Goal: Transaction & Acquisition: Purchase product/service

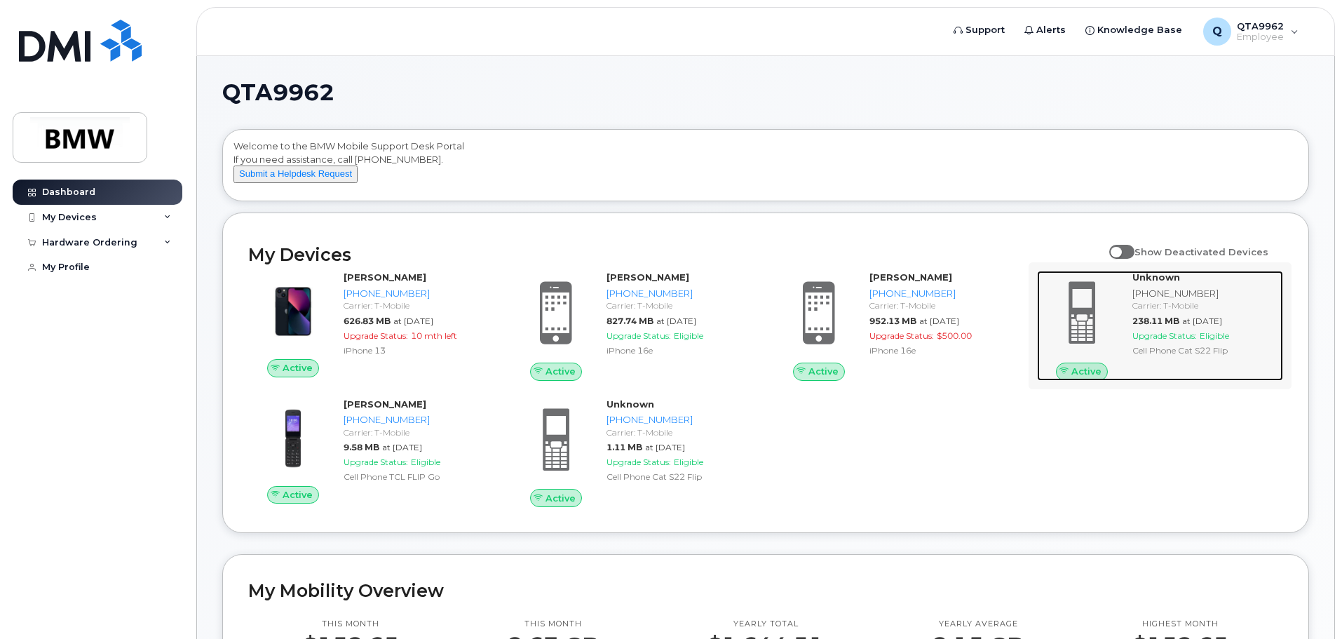
click at [1158, 283] on strong "Unknown" at bounding box center [1156, 276] width 48 height 11
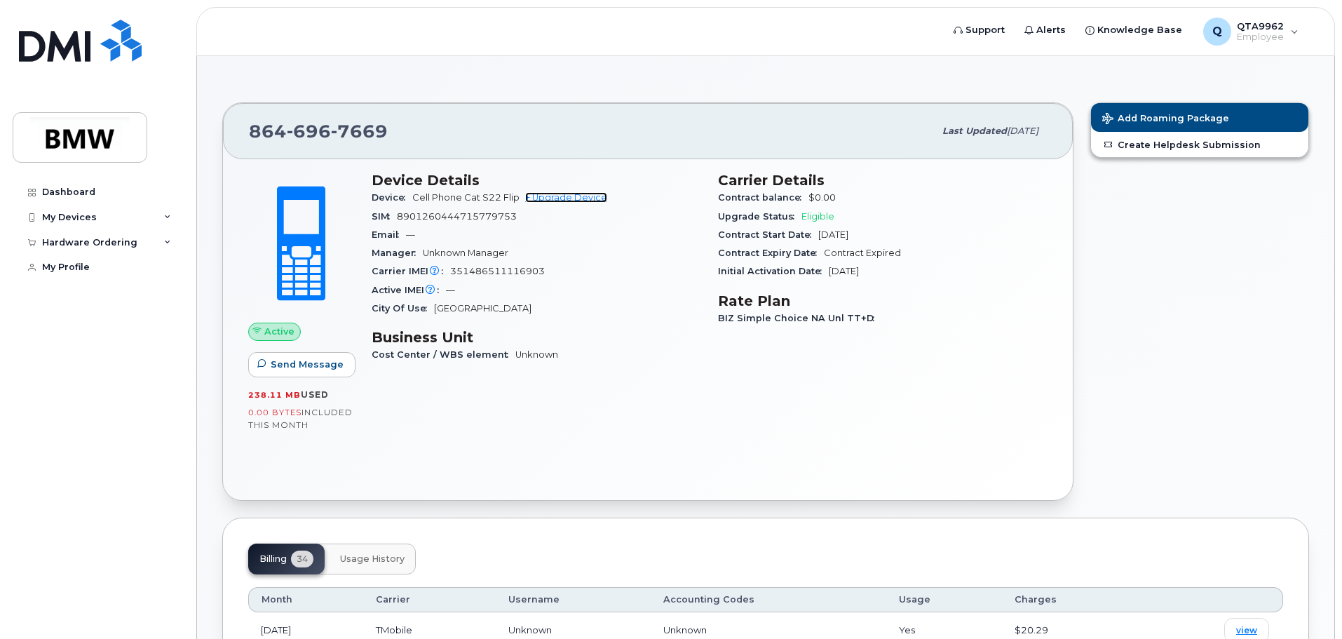
click at [571, 198] on link "+ Upgrade Device" at bounding box center [566, 197] width 82 height 11
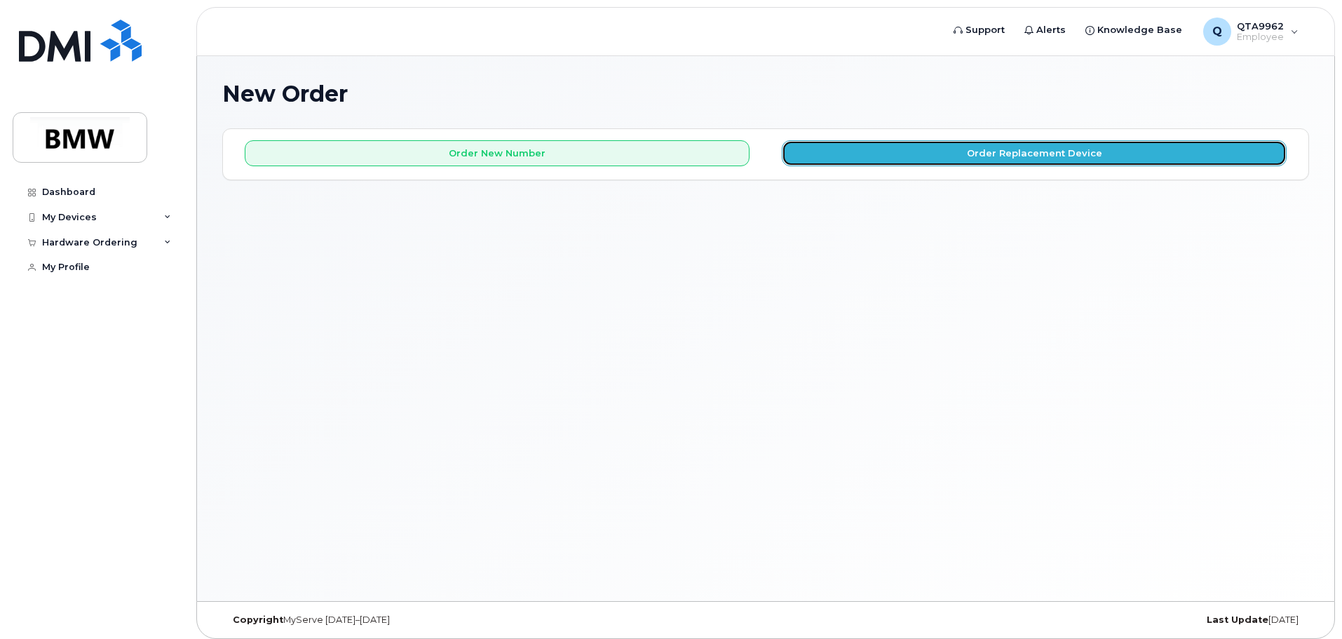
click at [944, 159] on button "Order Replacement Device" at bounding box center [1034, 153] width 505 height 26
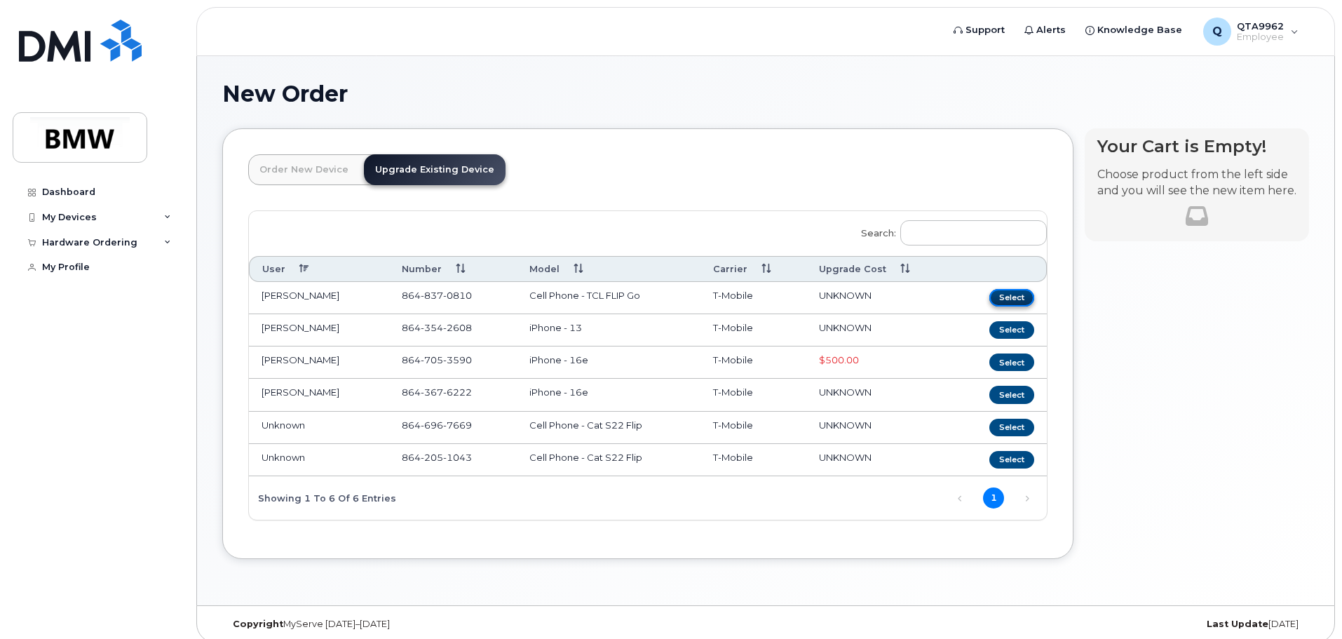
click at [1009, 297] on button "Select" at bounding box center [1011, 298] width 45 height 18
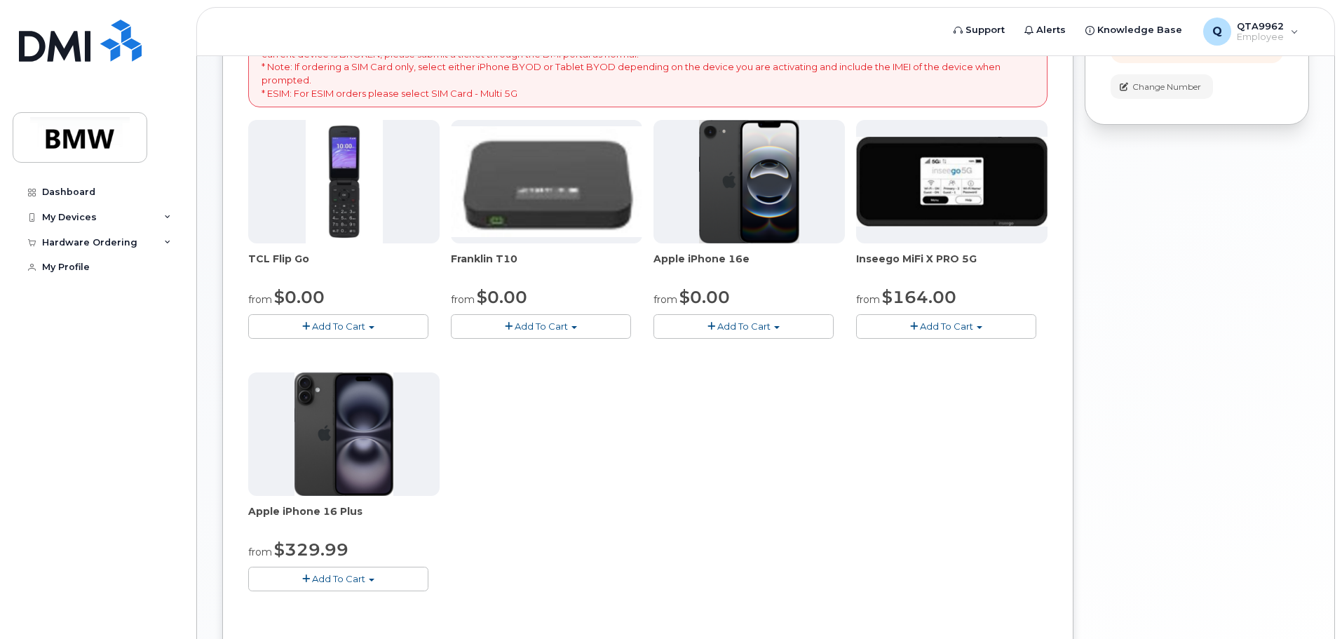
scroll to position [186, 0]
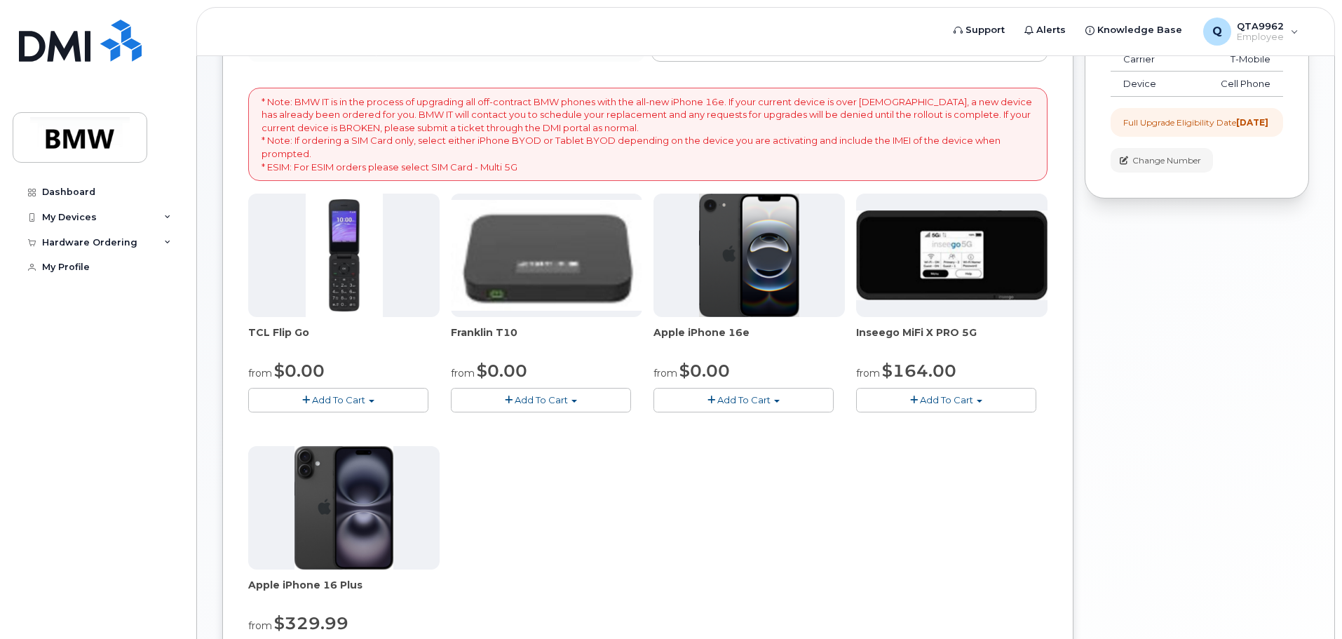
click at [364, 399] on span "Add To Cart" at bounding box center [338, 399] width 53 height 11
click at [360, 423] on link "$0.00 - 30 month Upgrade" at bounding box center [329, 426] width 154 height 18
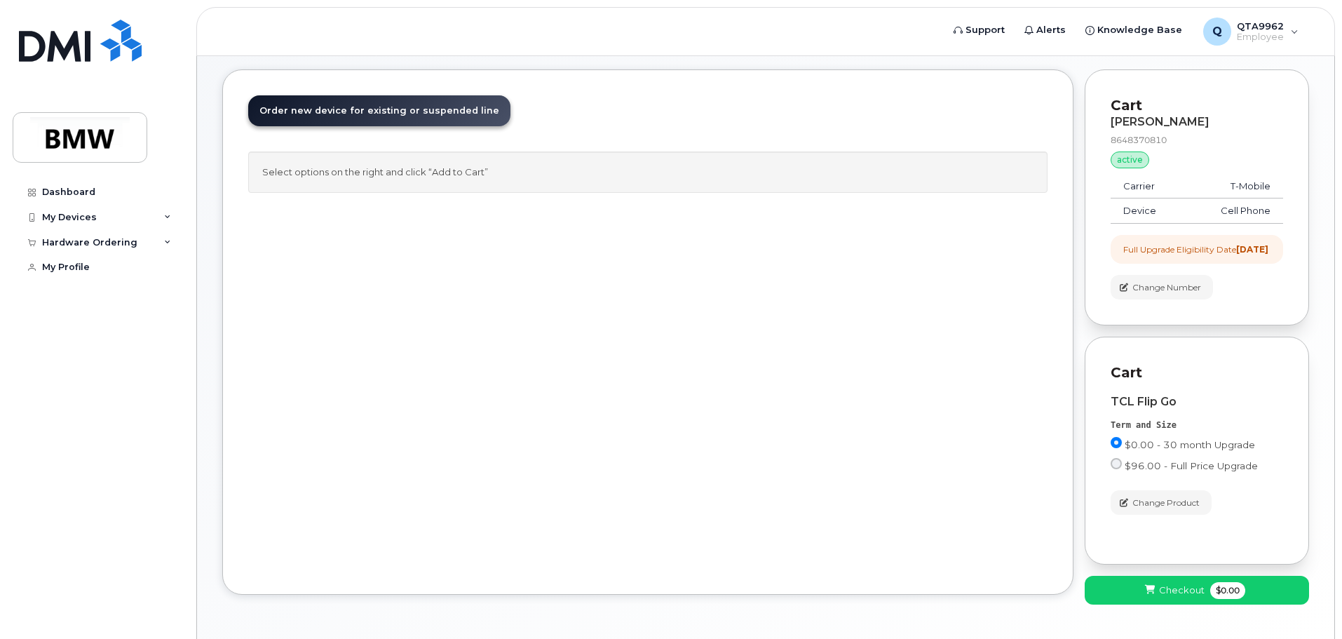
scroll to position [0, 0]
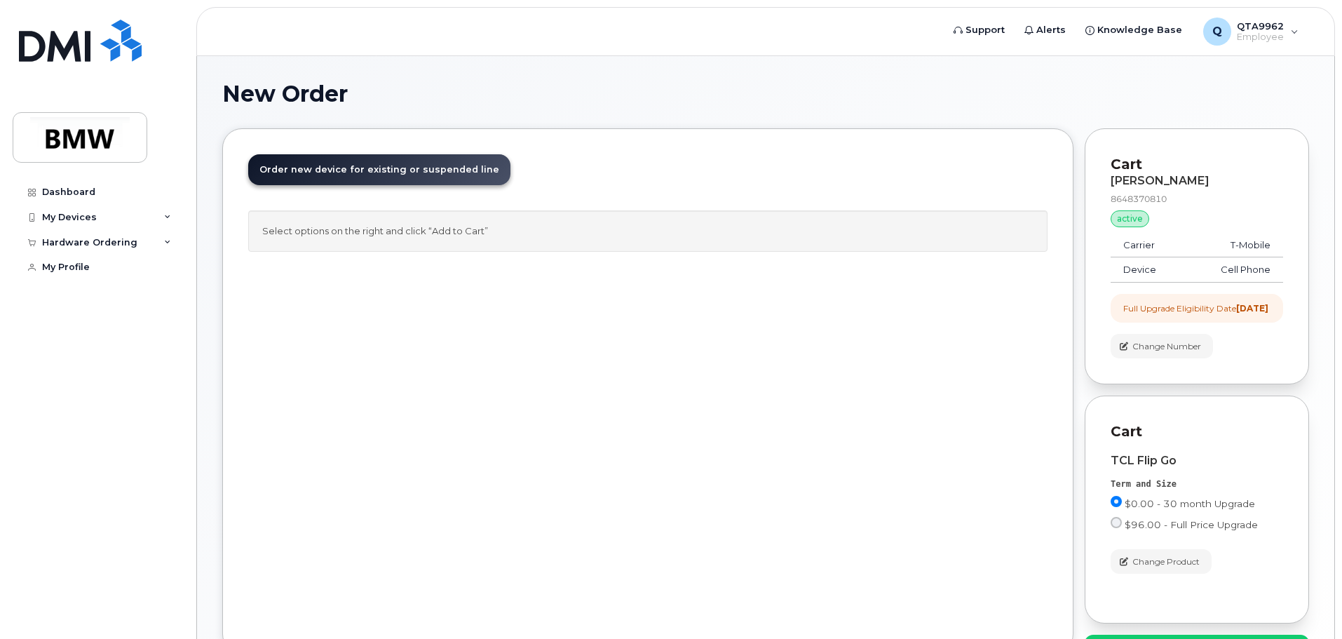
drag, startPoint x: 1190, startPoint y: 194, endPoint x: 522, endPoint y: 348, distance: 686.2
click at [522, 348] on div "Order New Device Upgrade Existing Device Order new device and new line Order ne…" at bounding box center [647, 390] width 851 height 525
click at [1254, 310] on strong "2024-09-07" at bounding box center [1252, 308] width 32 height 11
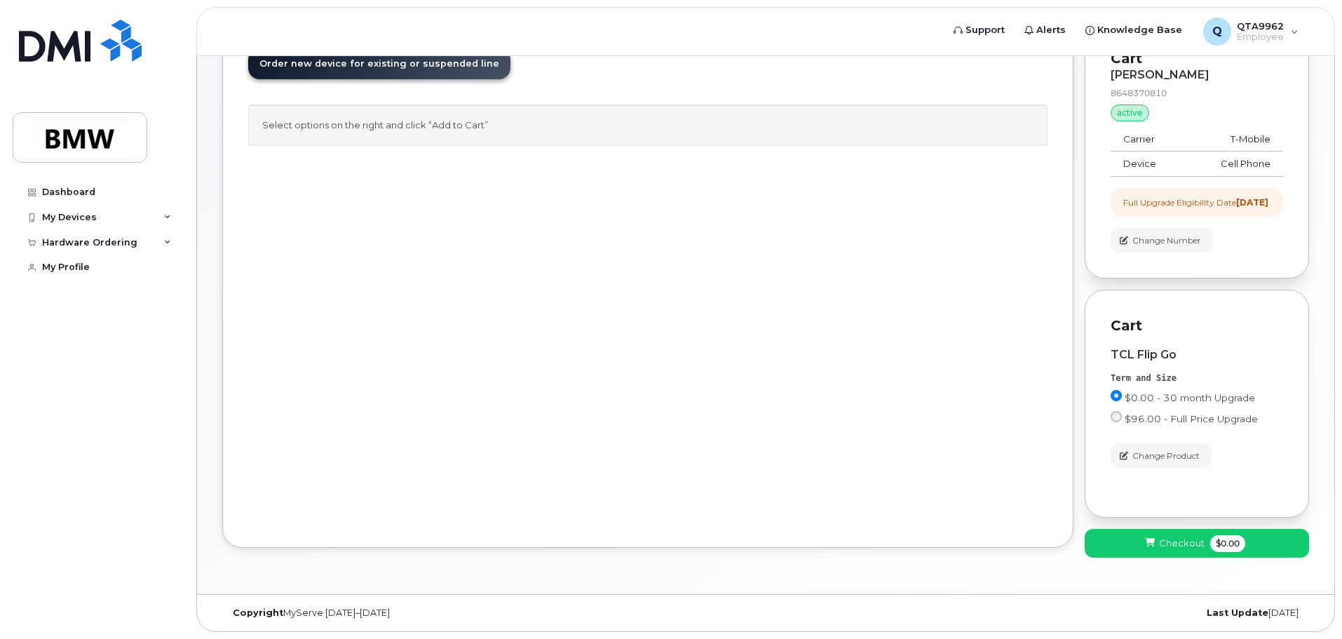
scroll to position [118, 0]
click at [1153, 400] on span "$0.00 - 30 month Upgrade" at bounding box center [1190, 397] width 130 height 11
click at [1122, 400] on input "$0.00 - 30 month Upgrade" at bounding box center [1116, 395] width 11 height 11
click at [1183, 542] on span "Checkout" at bounding box center [1182, 542] width 46 height 13
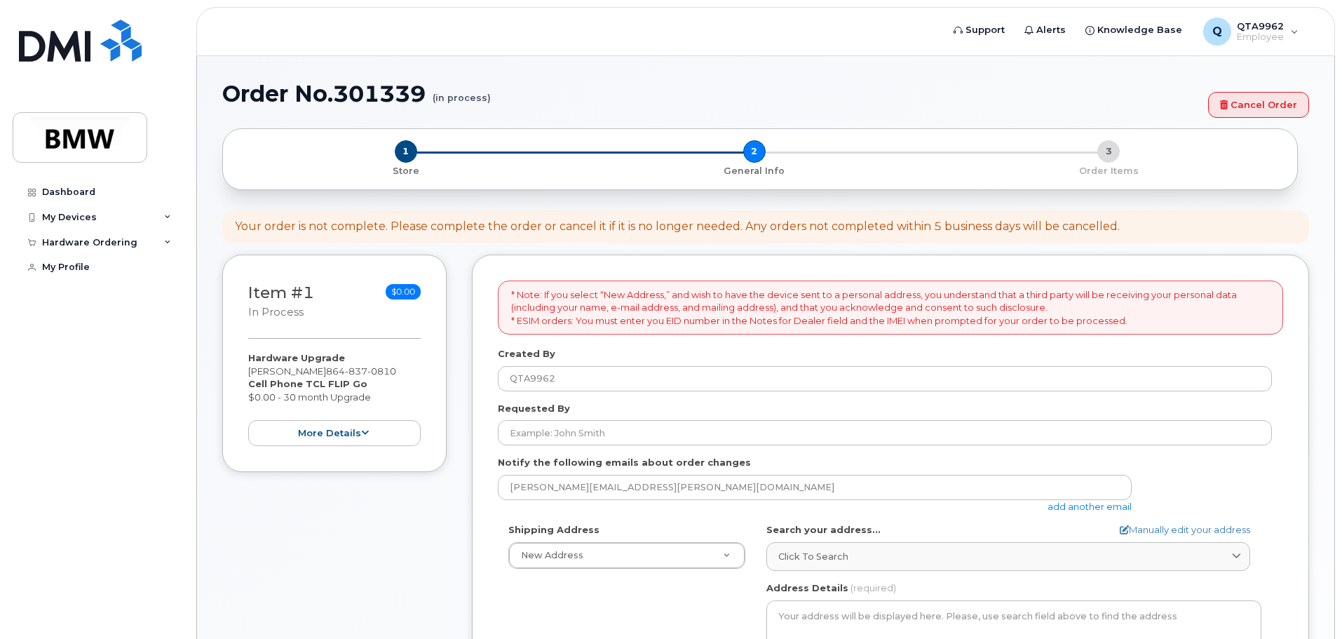
select select
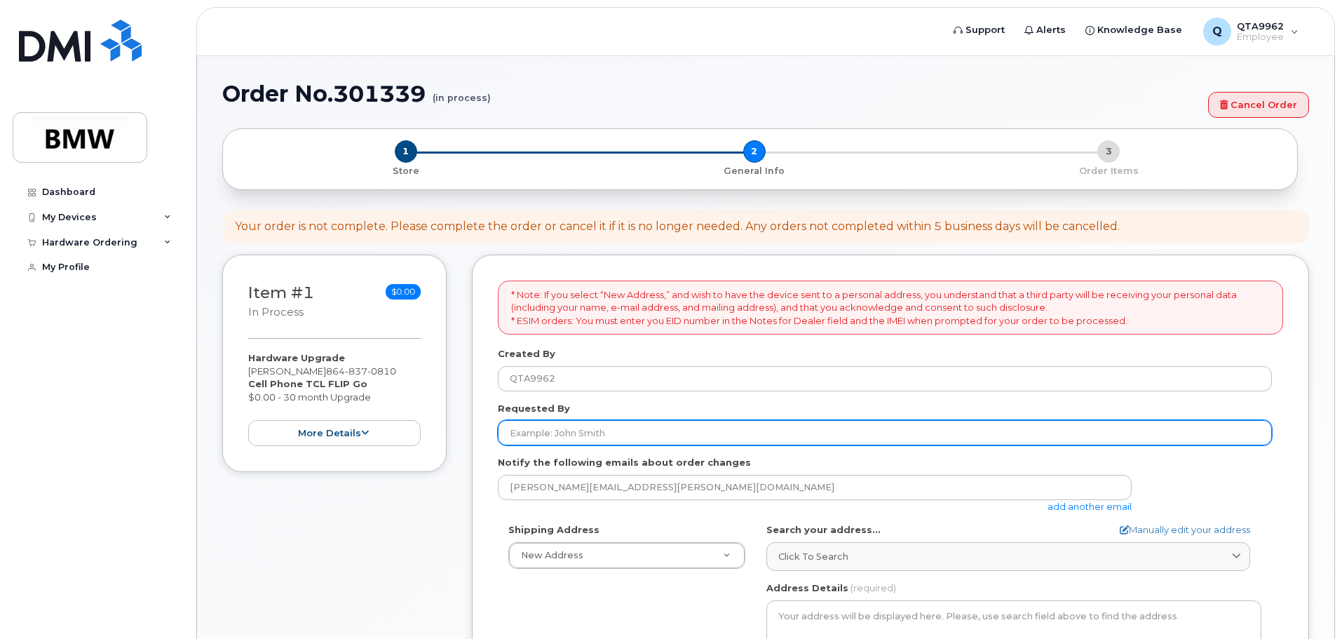
click at [615, 428] on input "Requested By" at bounding box center [885, 432] width 774 height 25
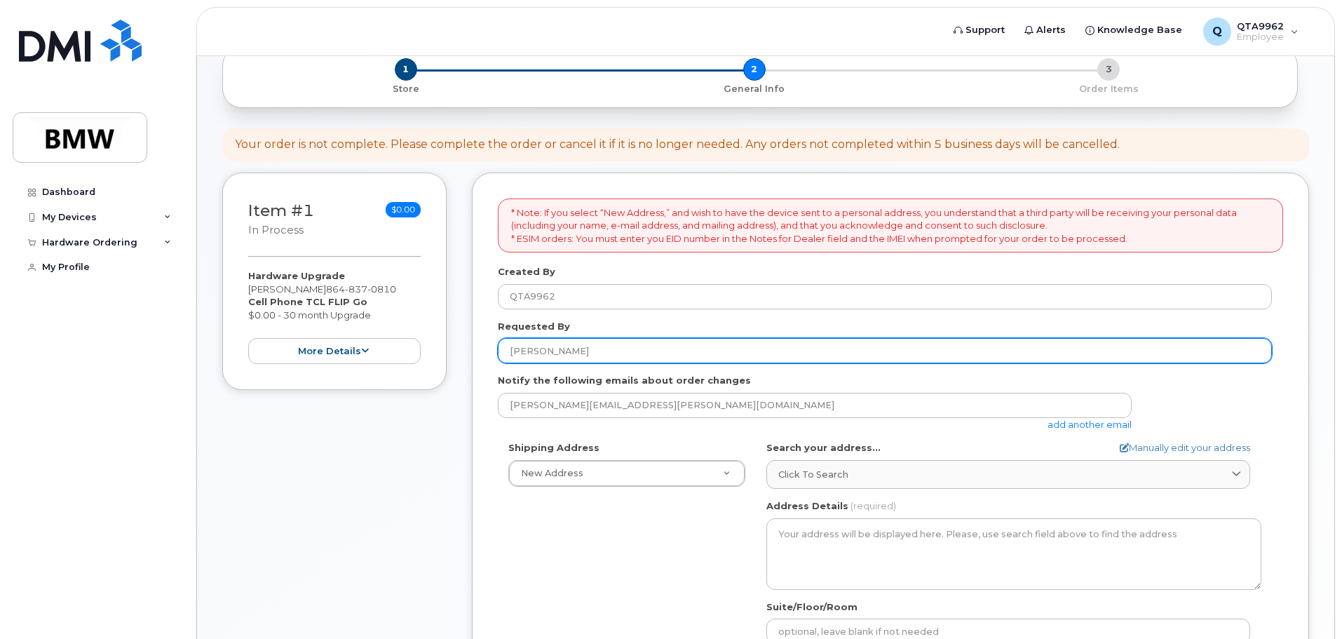
scroll to position [210, 0]
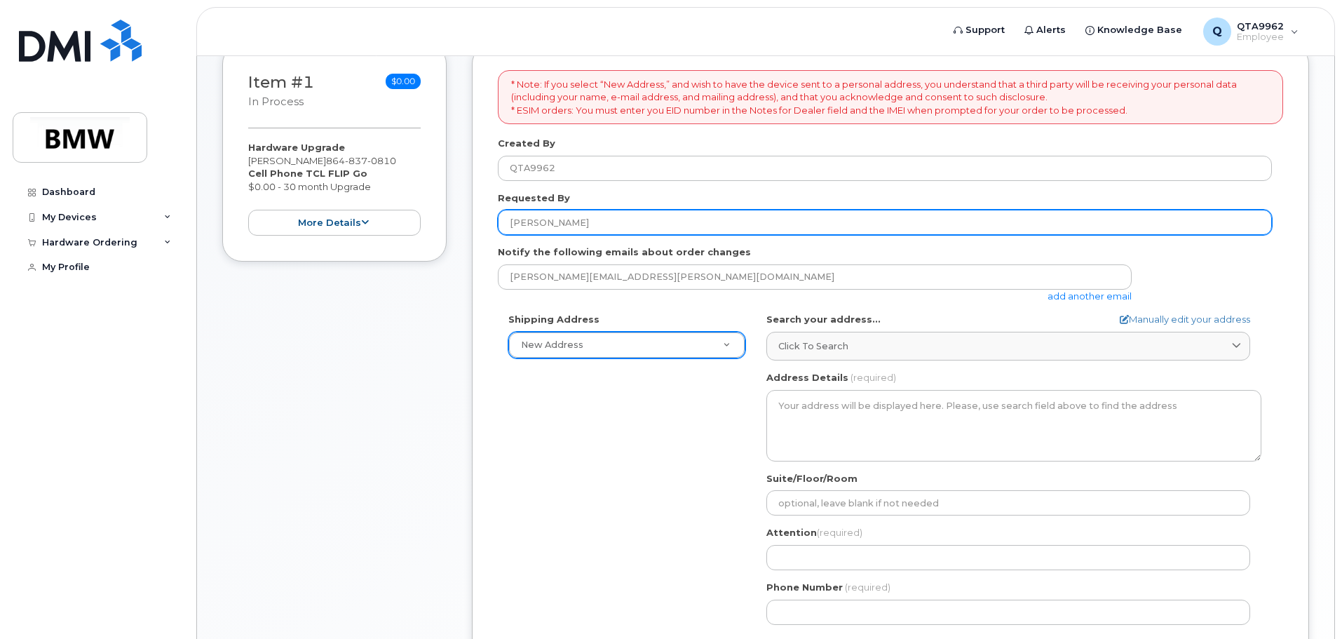
type input "[PERSON_NAME]"
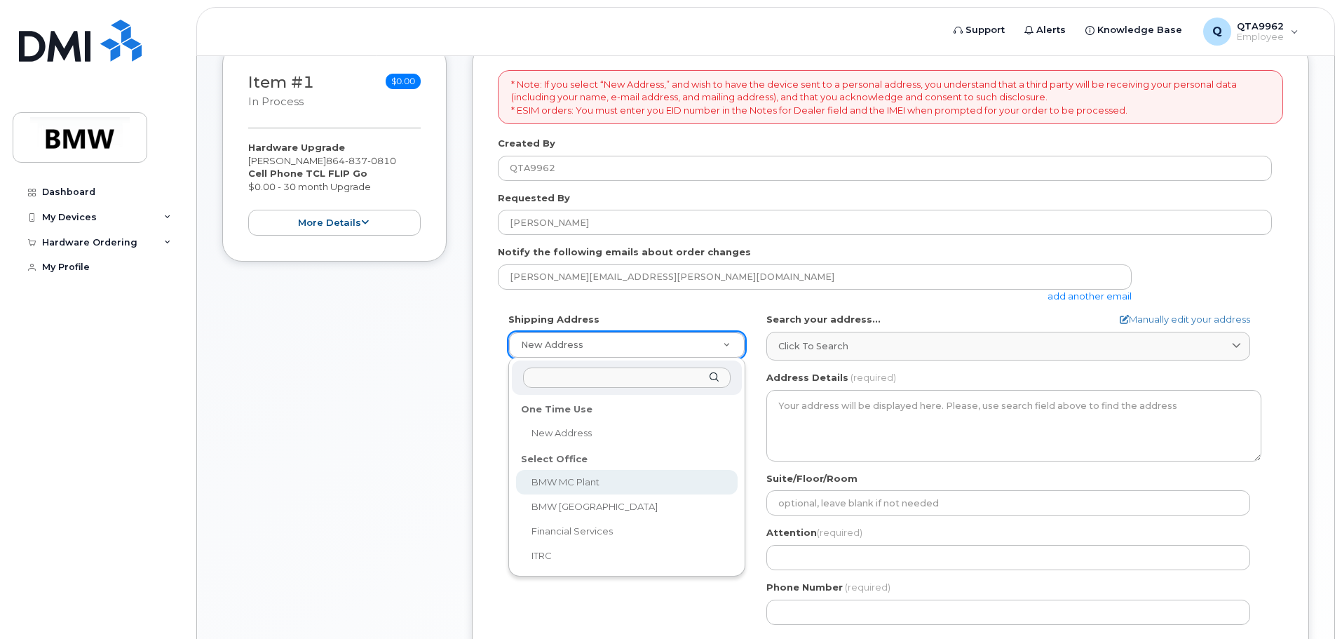
select select
type textarea "1400 Highway 101 S GREER SC 29651-6731 UNITED STATES Greer South Carolina 29651…"
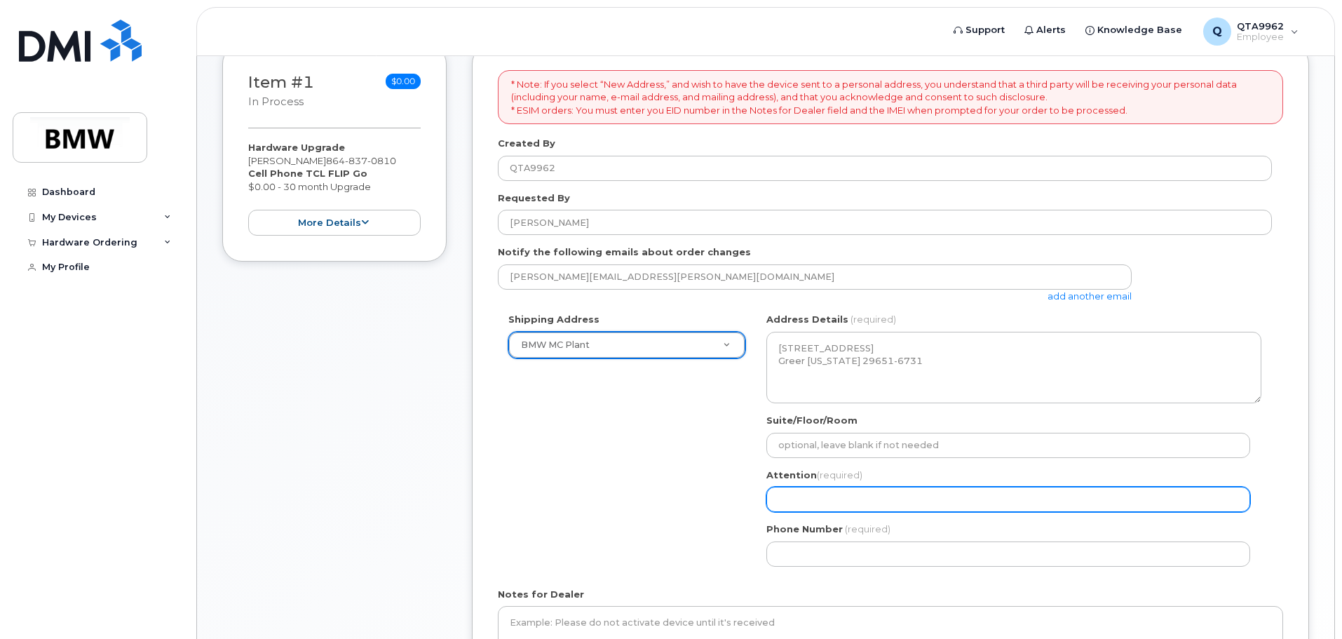
click at [800, 497] on input "Attention (required)" at bounding box center [1008, 499] width 484 height 25
type input "[PERSON_NAME]"
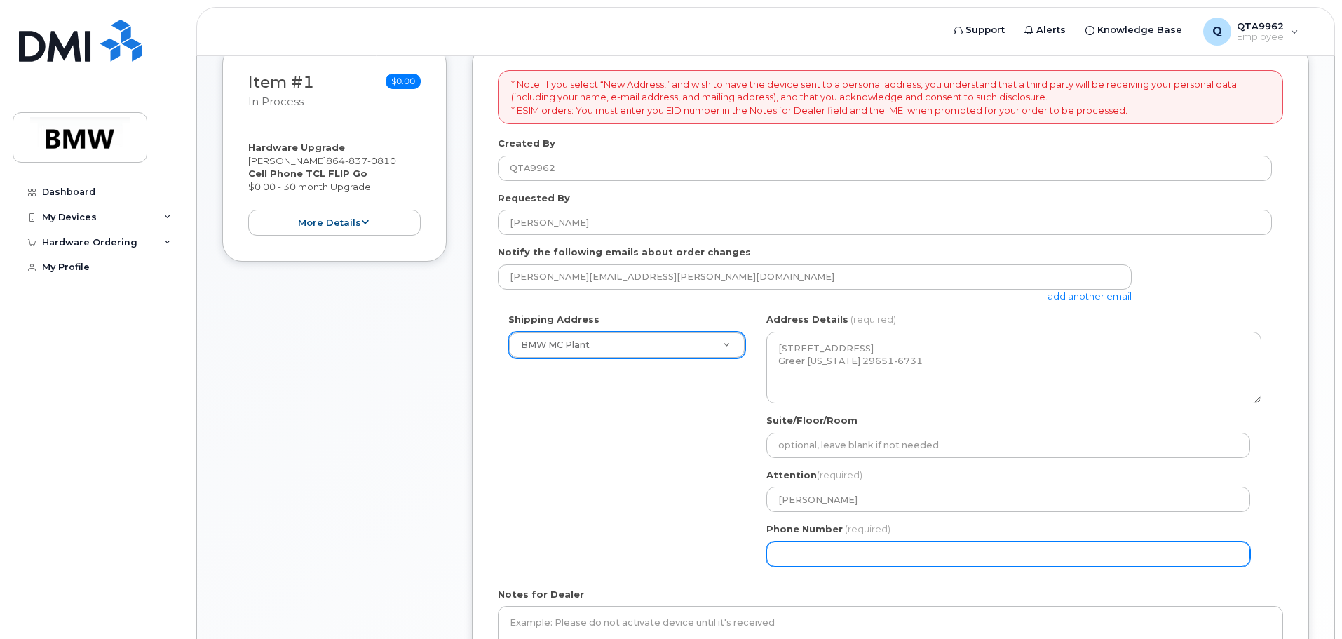
click at [858, 550] on input "Phone Number" at bounding box center [1008, 553] width 484 height 25
select select
type input "864354260"
select select
type input "8643542608"
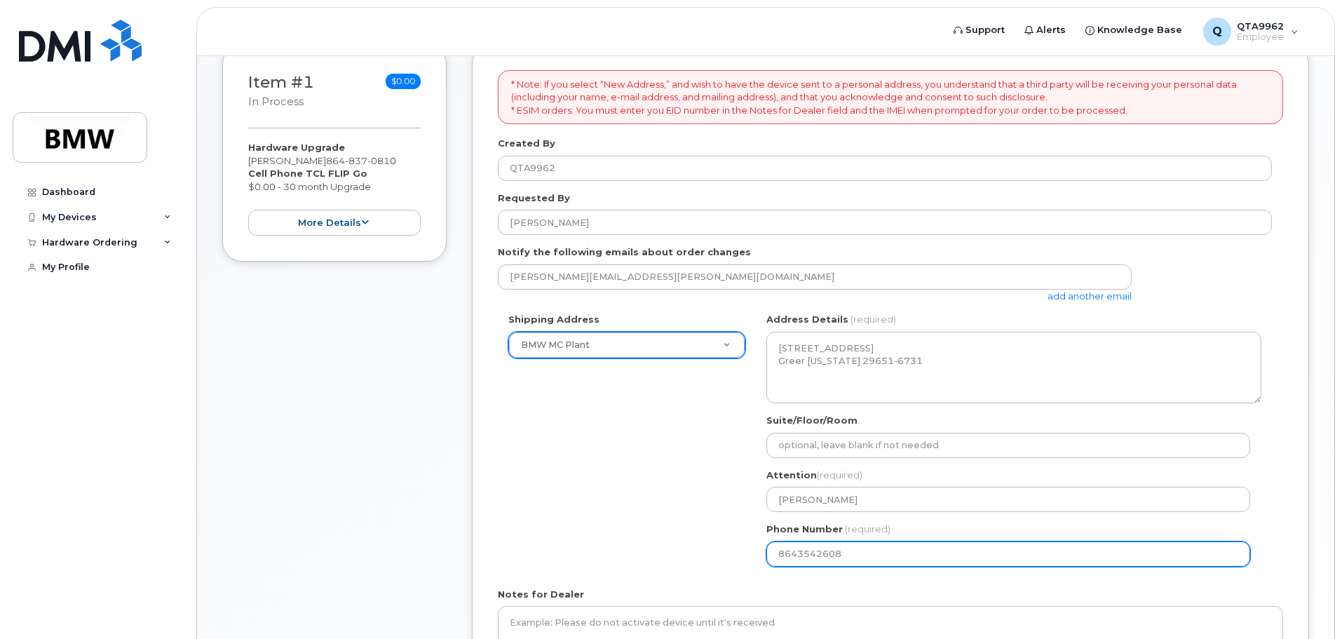
click at [794, 552] on input "8643542608" at bounding box center [1008, 553] width 484 height 25
select select
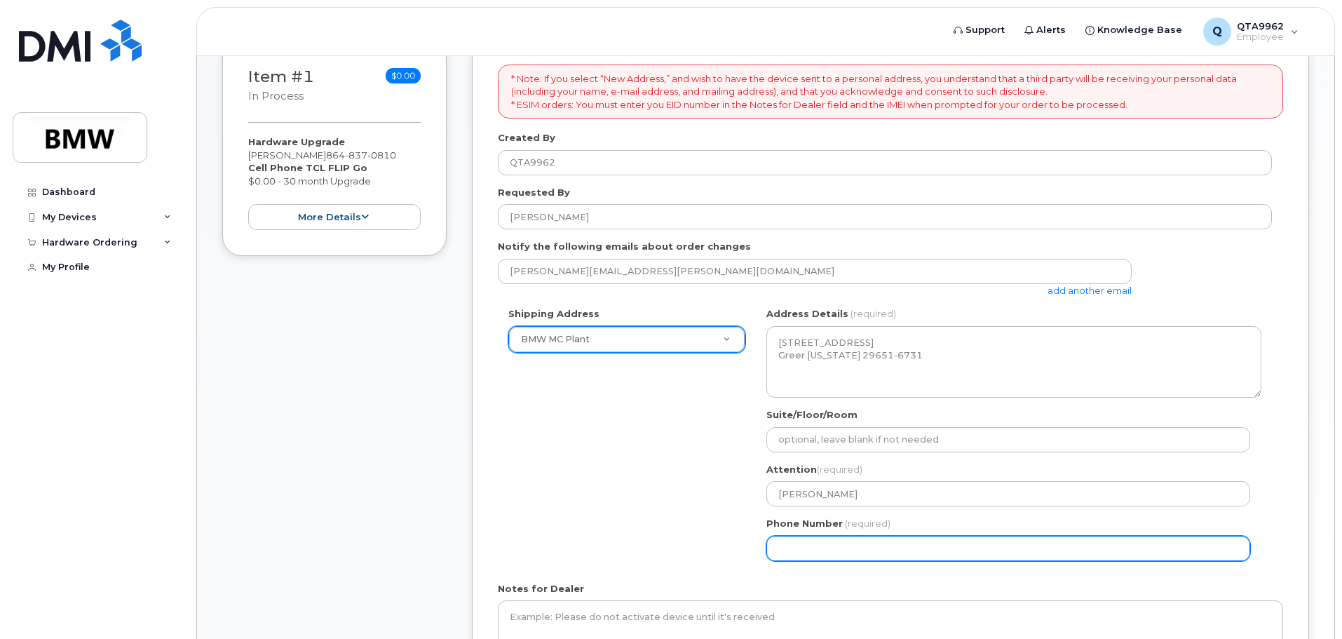
scroll to position [377, 0]
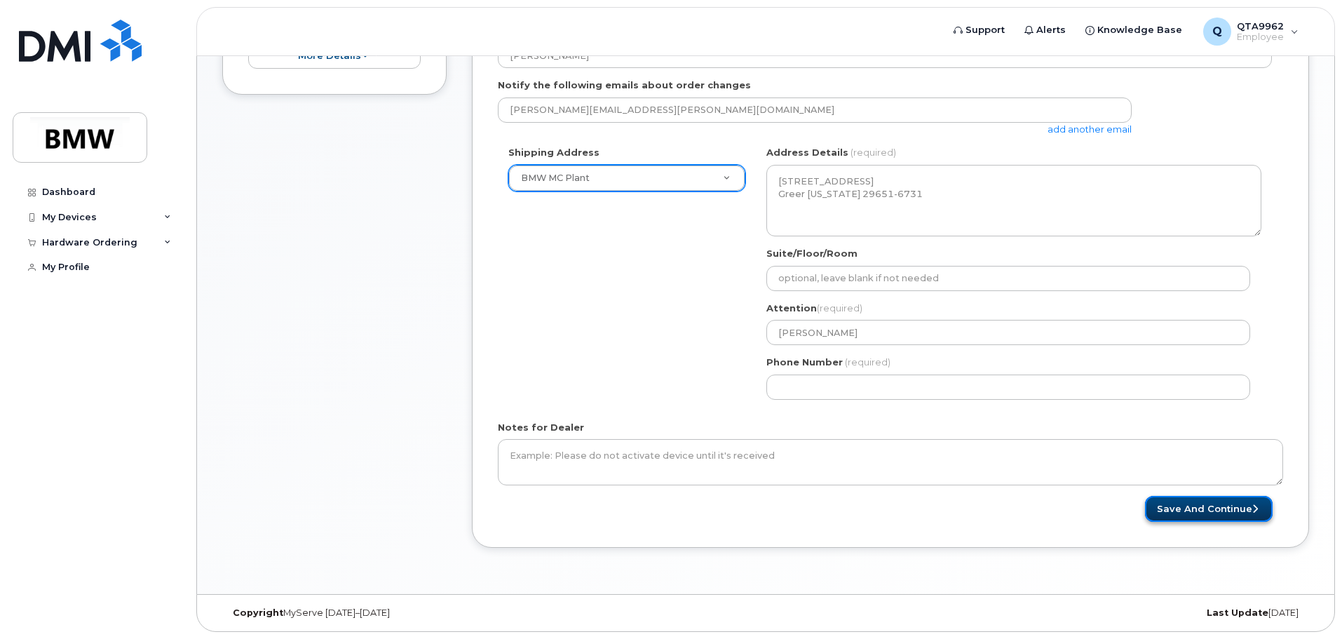
click at [1213, 508] on button "Save and Continue" at bounding box center [1209, 509] width 128 height 26
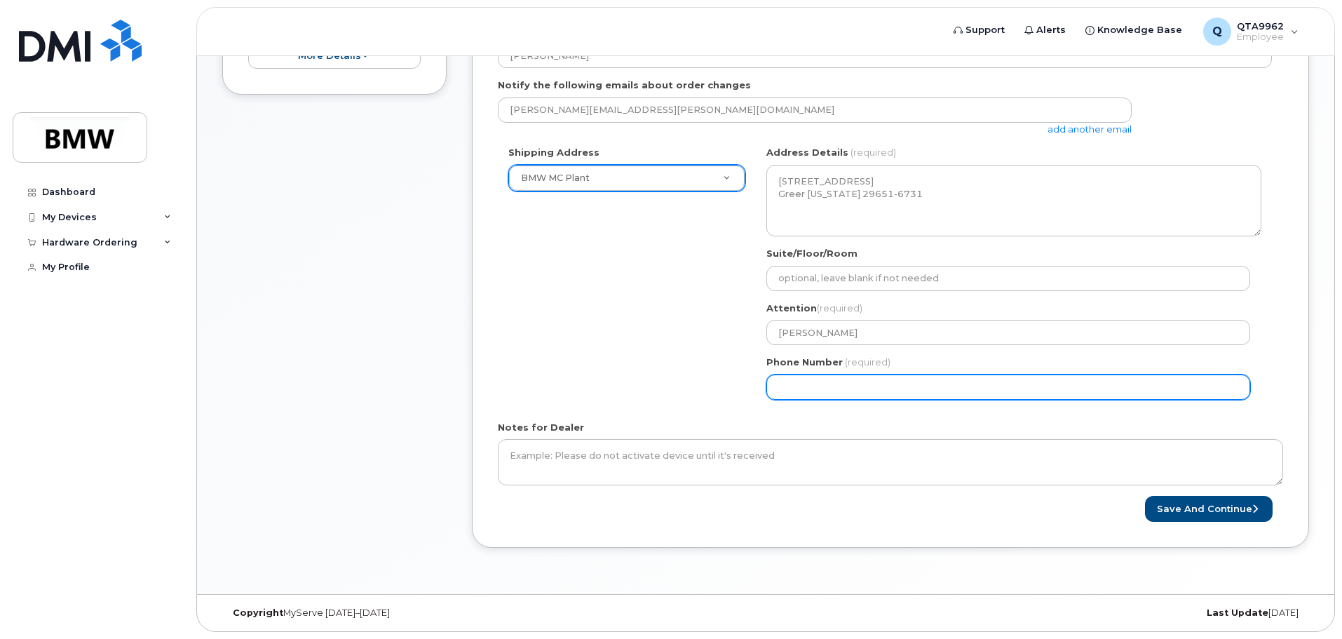
click at [836, 389] on input "Phone Number" at bounding box center [1008, 386] width 484 height 25
click at [861, 388] on input "Phone Number" at bounding box center [1008, 386] width 484 height 25
click at [821, 386] on input "Phone Number" at bounding box center [1008, 386] width 484 height 25
select select
type input "8643542608"
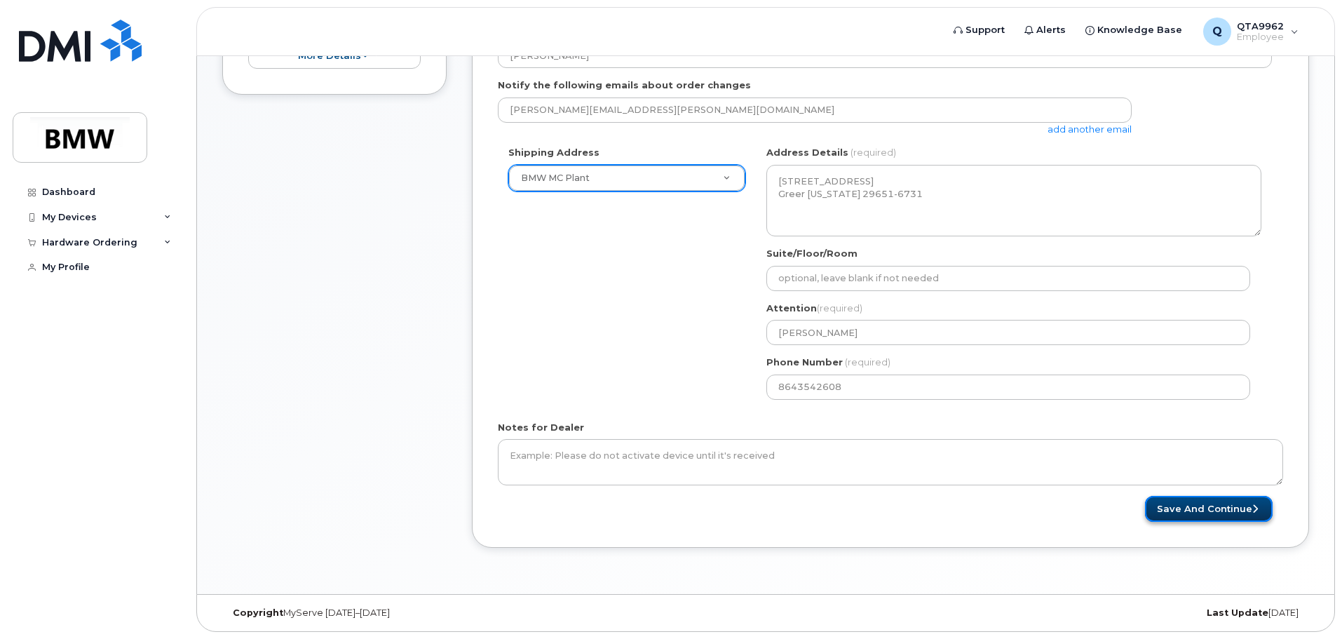
click at [1210, 506] on button "Save and Continue" at bounding box center [1209, 509] width 128 height 26
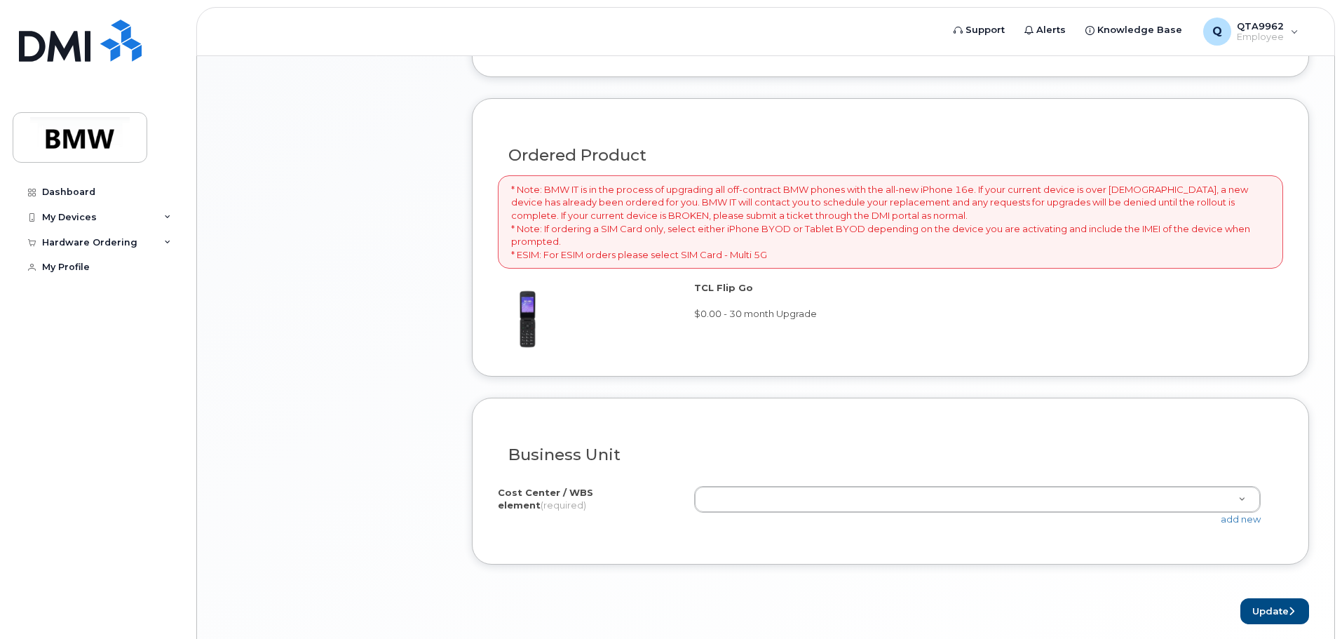
scroll to position [967, 0]
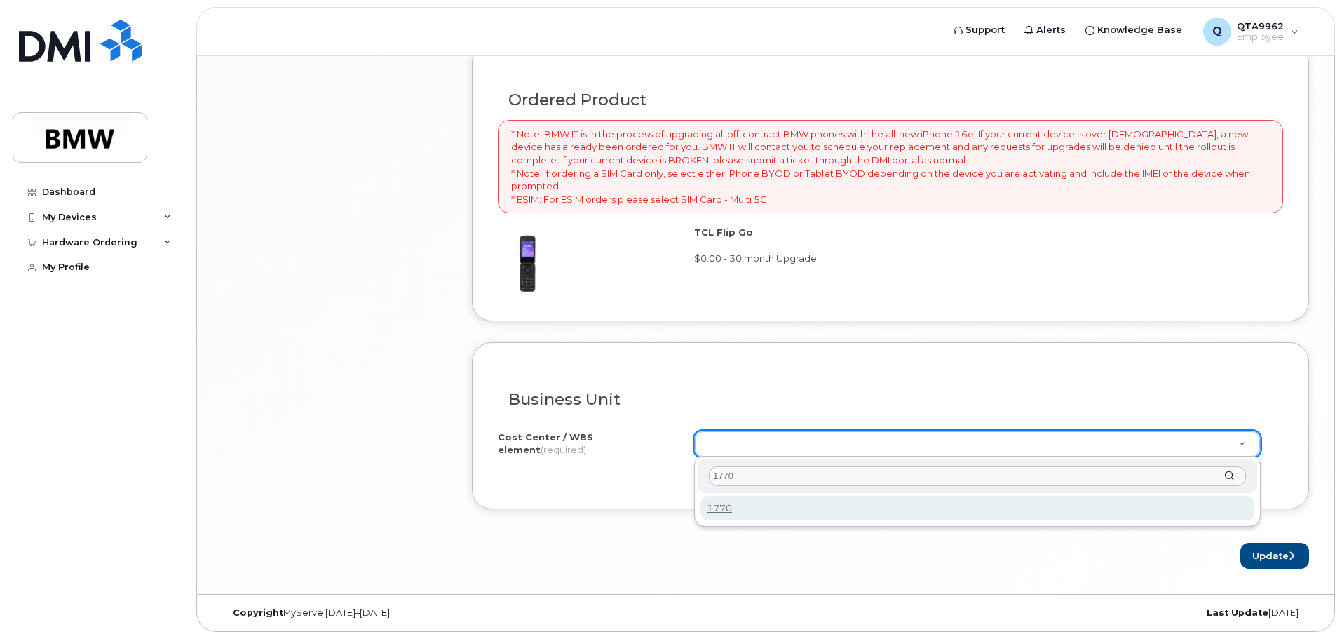
type input "1770"
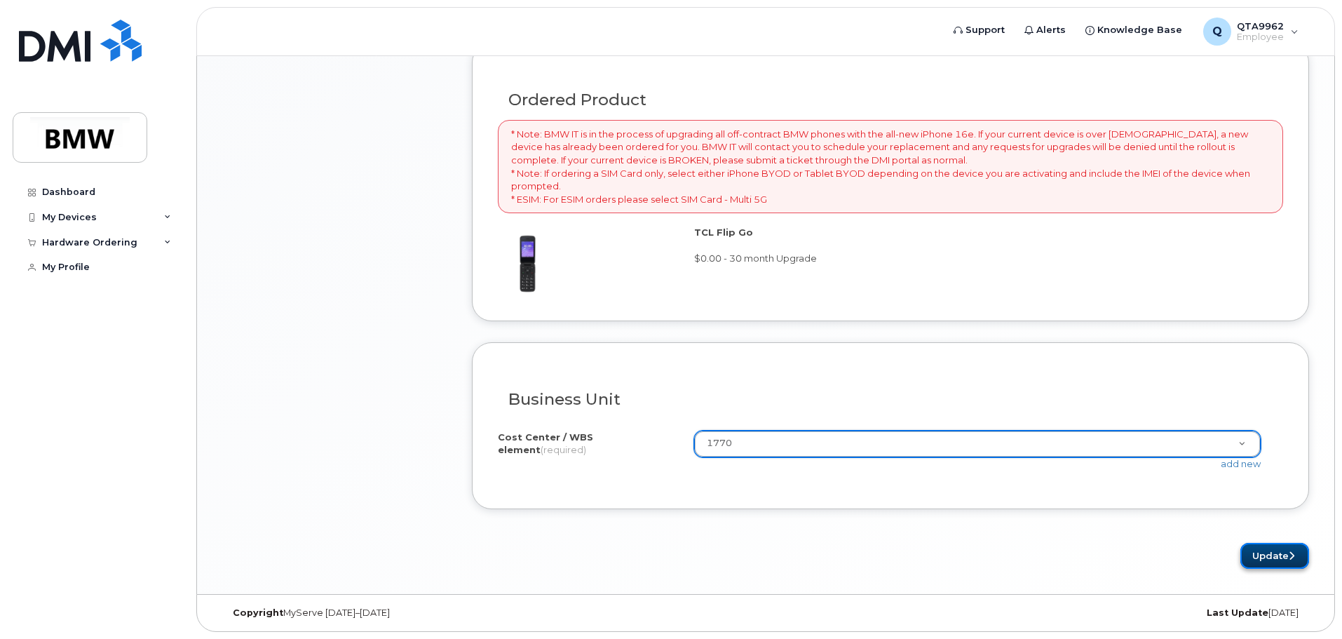
click at [1270, 555] on button "Update" at bounding box center [1274, 556] width 69 height 26
click at [1282, 552] on button "Update" at bounding box center [1274, 556] width 69 height 26
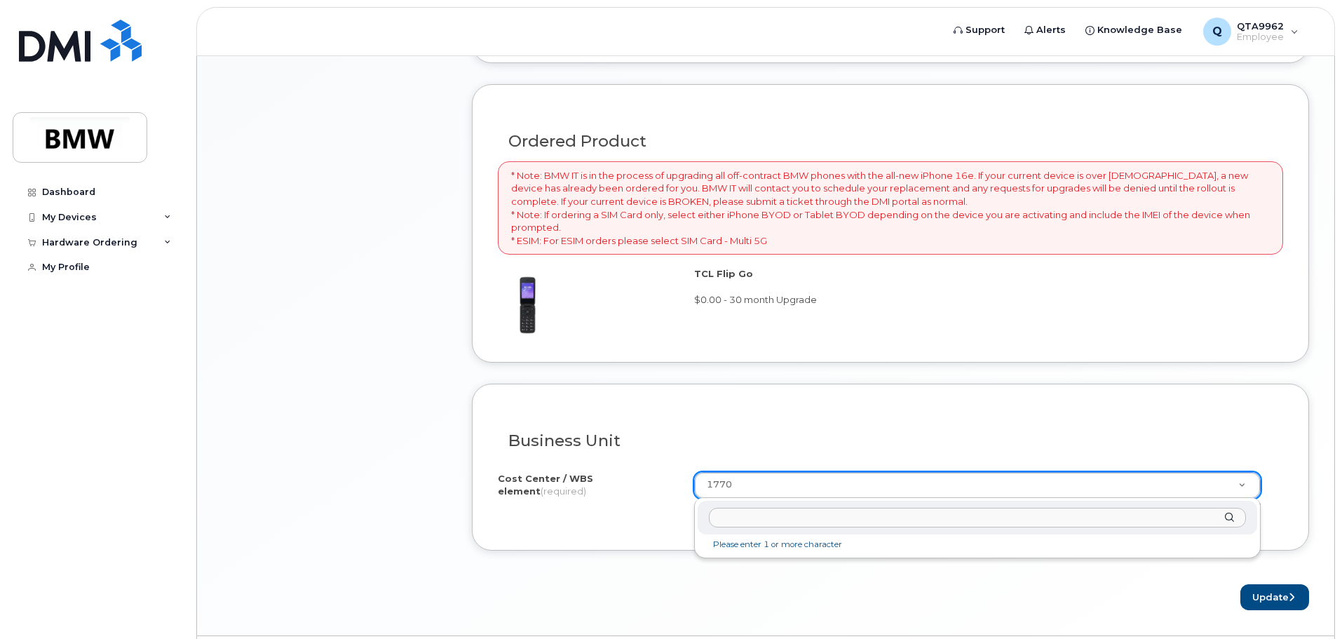
click at [768, 525] on input "text" at bounding box center [977, 518] width 537 height 20
type input "1770"
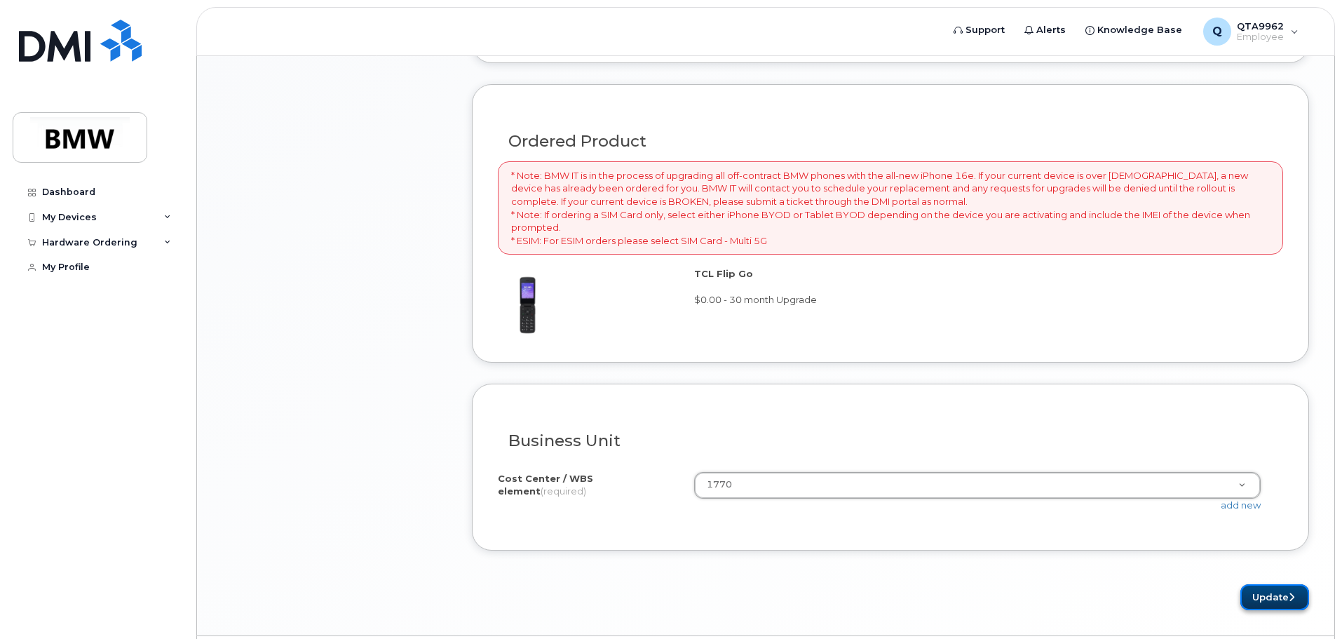
click at [1256, 595] on button "Update" at bounding box center [1274, 597] width 69 height 26
click at [751, 283] on div "TCL Flip Go $0.00 - 30 month Upgrade" at bounding box center [983, 286] width 578 height 39
click at [721, 275] on strong "TCL Flip Go" at bounding box center [723, 273] width 59 height 11
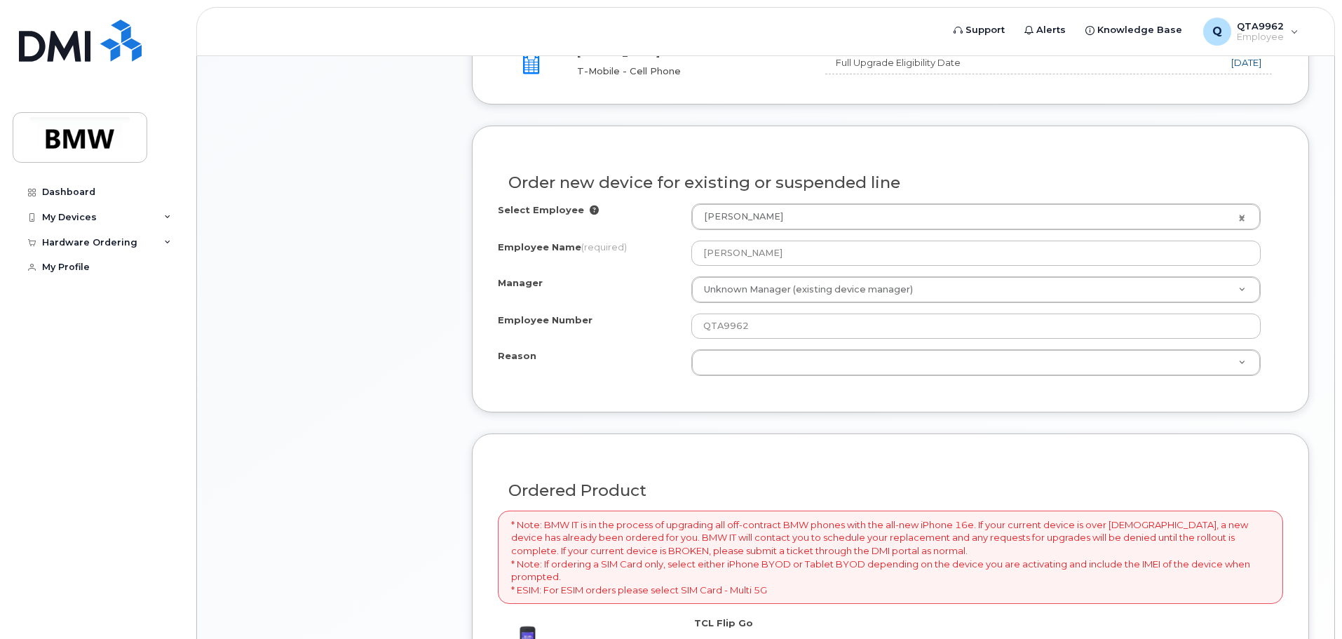
scroll to position [575, 0]
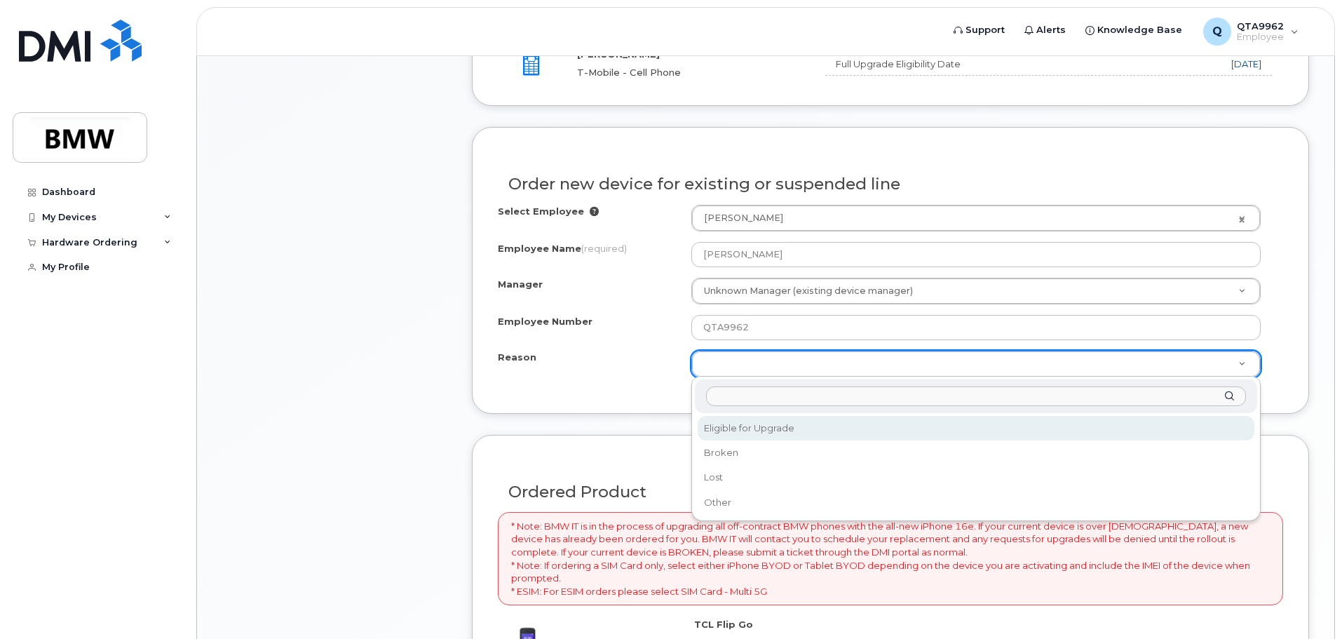
select select "eligible_for_upgrade"
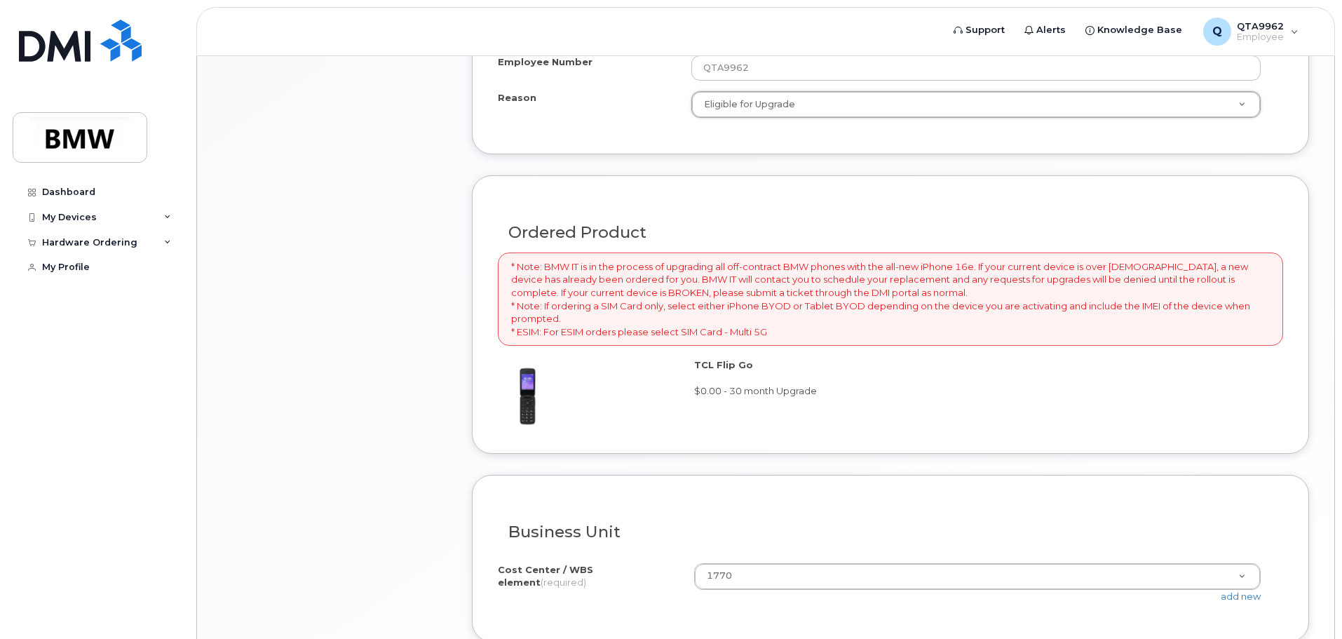
scroll to position [967, 0]
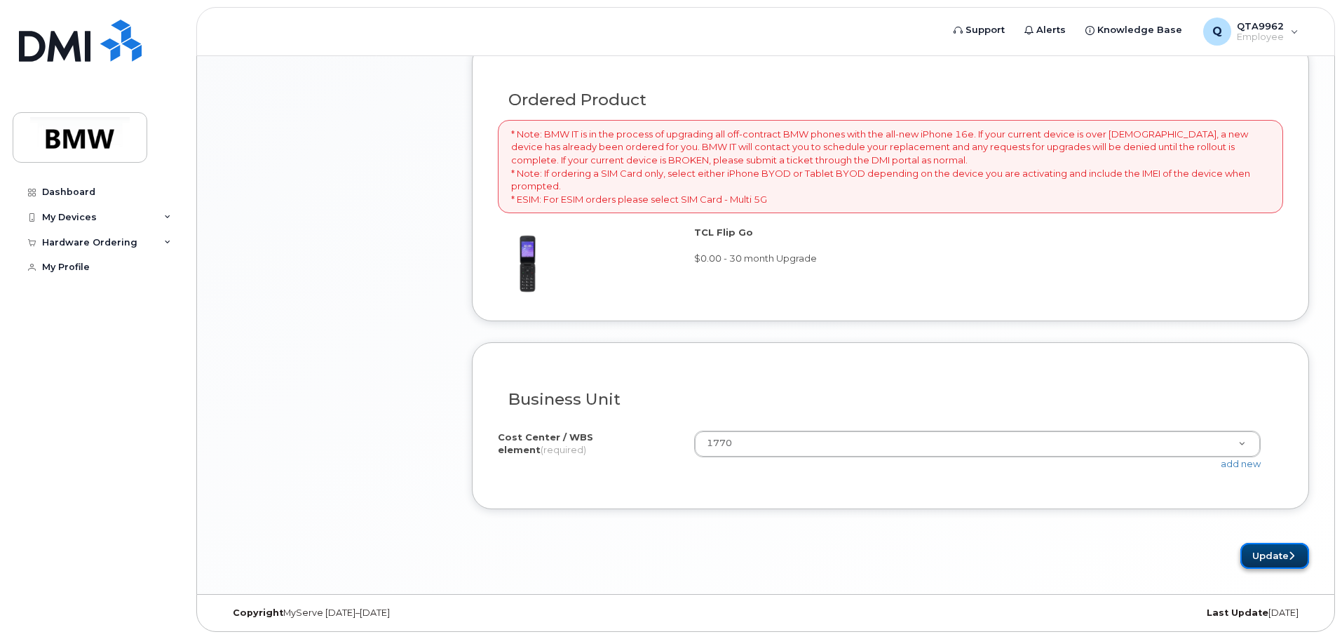
click at [1270, 560] on button "Update" at bounding box center [1274, 556] width 69 height 26
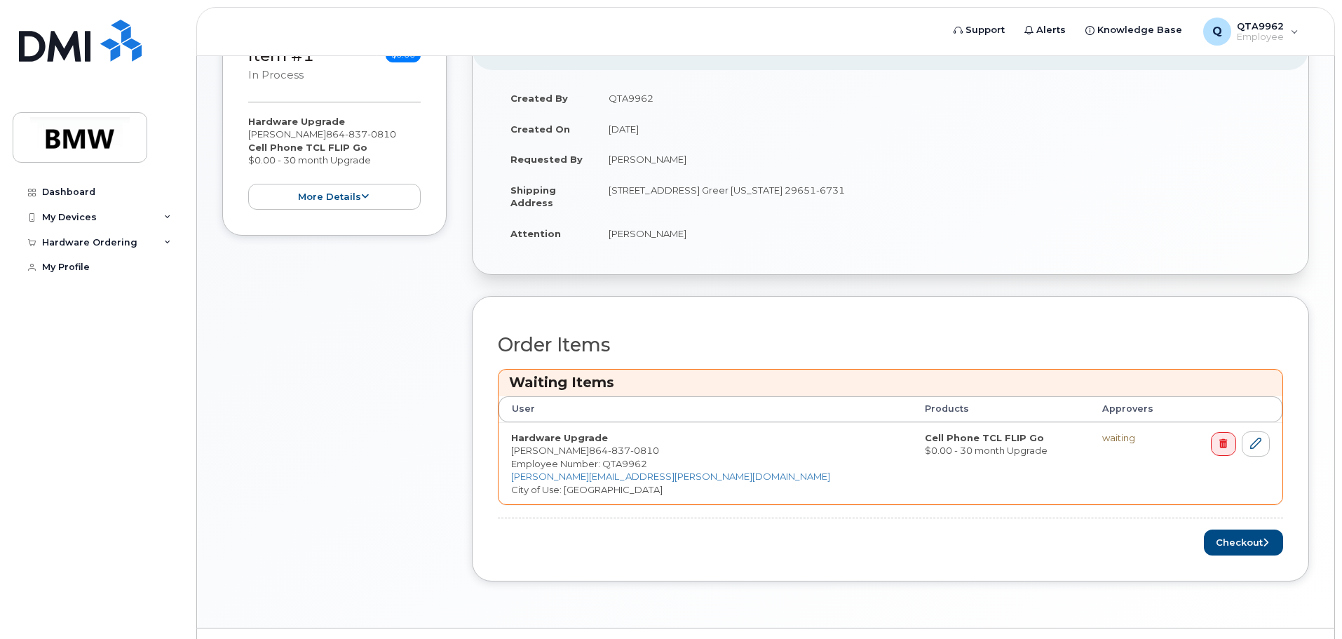
scroll to position [330, 0]
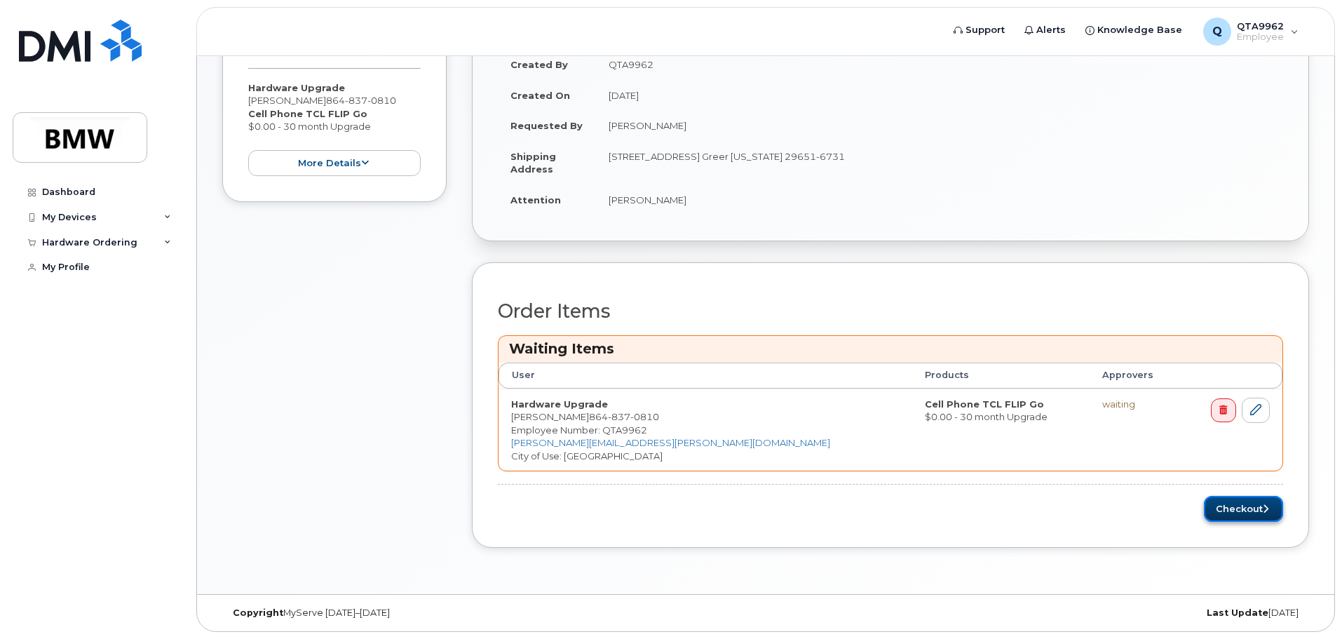
click at [1237, 508] on button "Checkout" at bounding box center [1243, 509] width 79 height 26
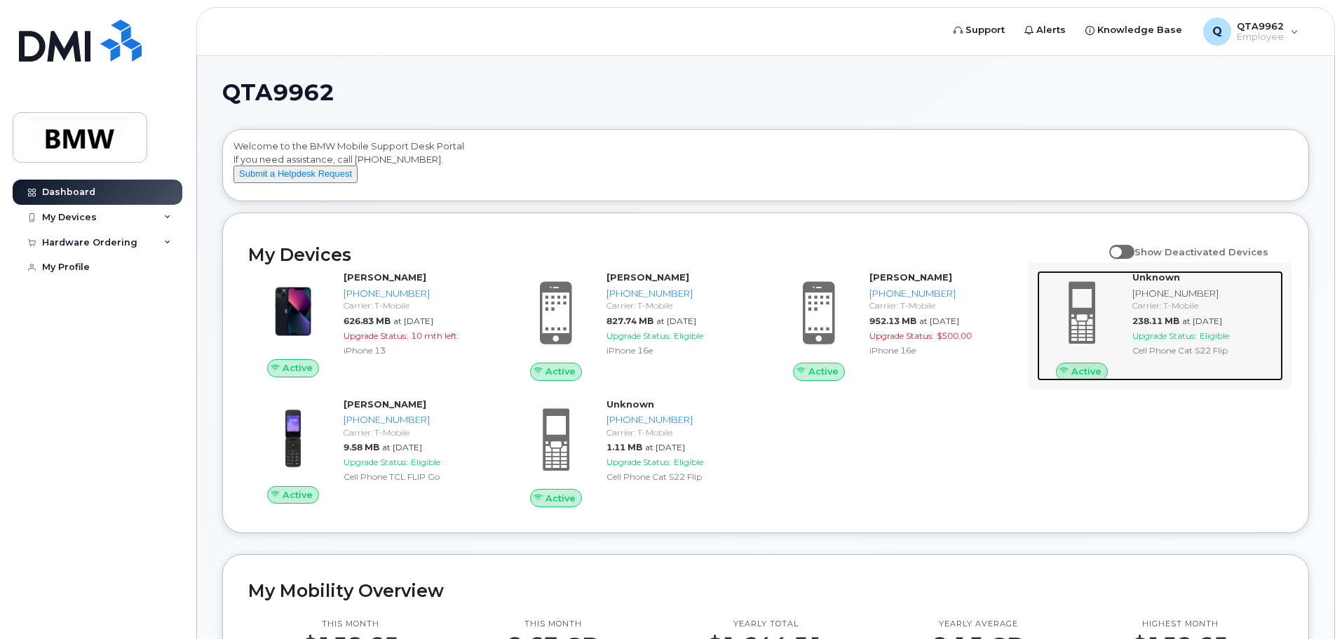
click at [1174, 311] on div "Carrier: T-Mobile" at bounding box center [1204, 305] width 145 height 12
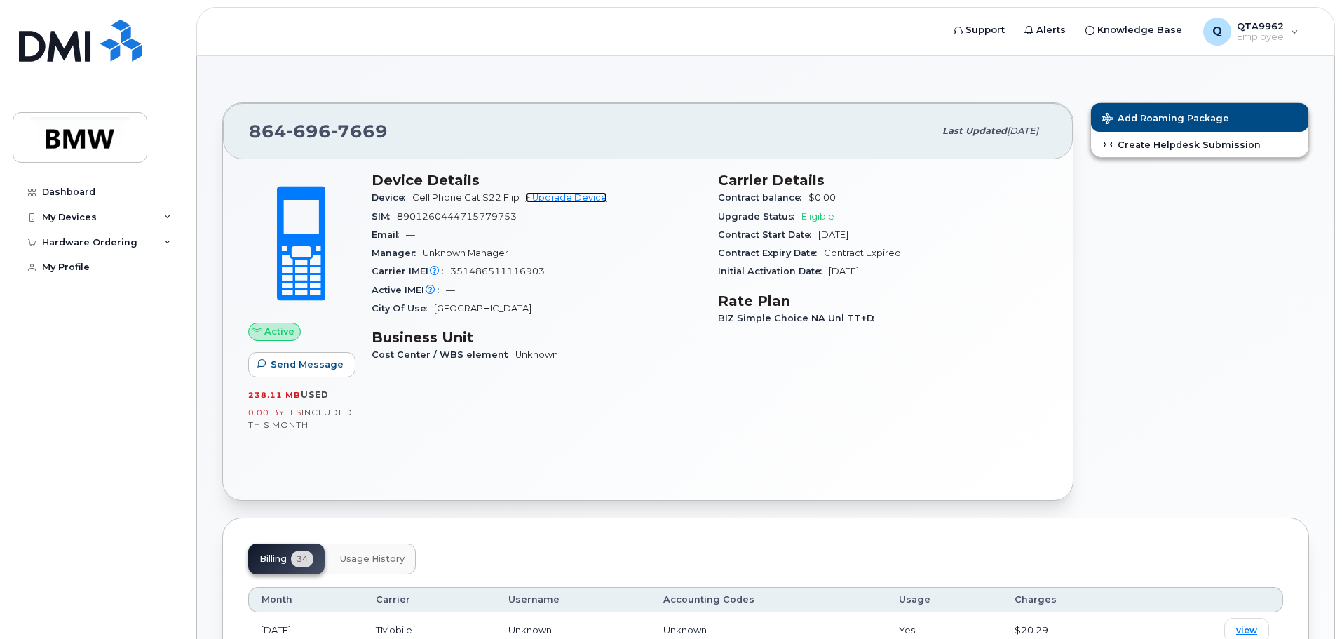
click at [568, 197] on link "+ Upgrade Device" at bounding box center [566, 197] width 82 height 11
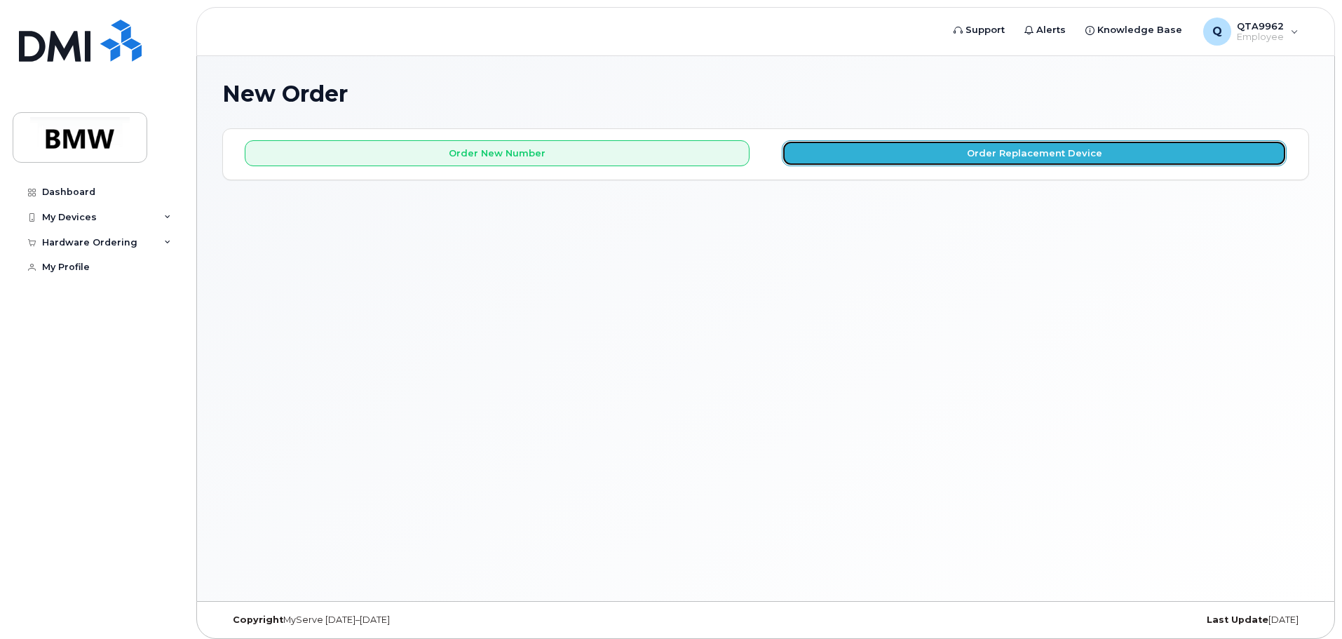
click at [943, 155] on button "Order Replacement Device" at bounding box center [1034, 153] width 505 height 26
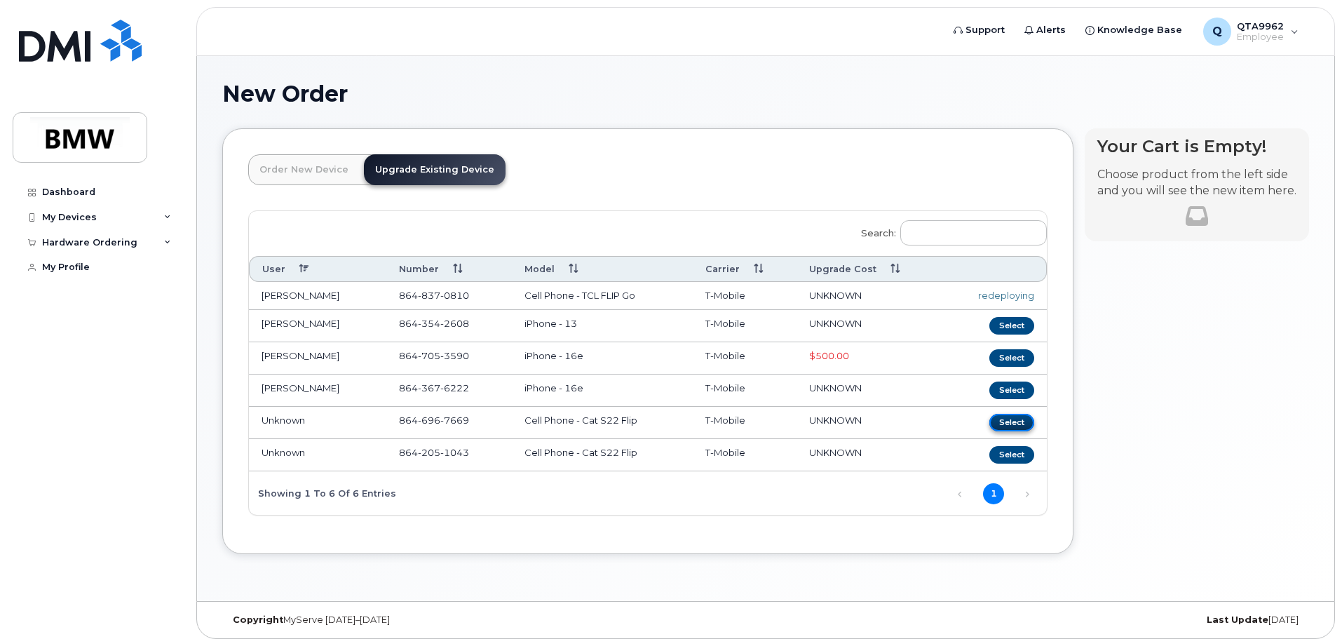
click at [1019, 426] on button "Select" at bounding box center [1011, 423] width 45 height 18
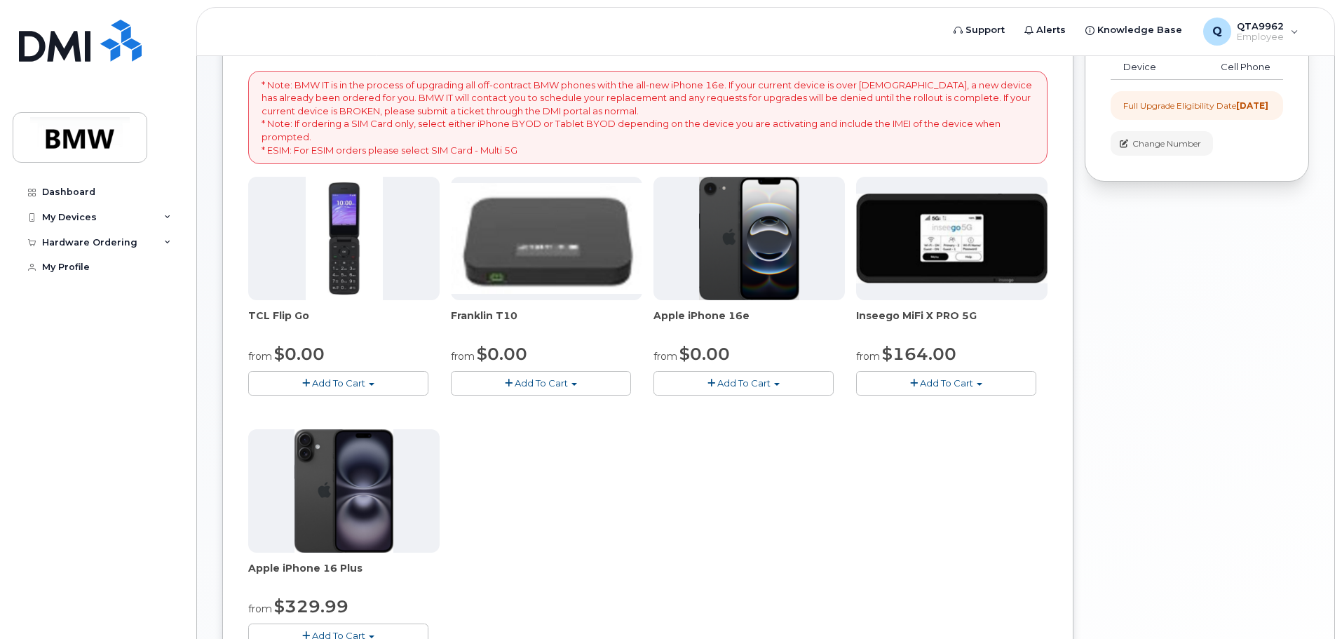
scroll to position [210, 0]
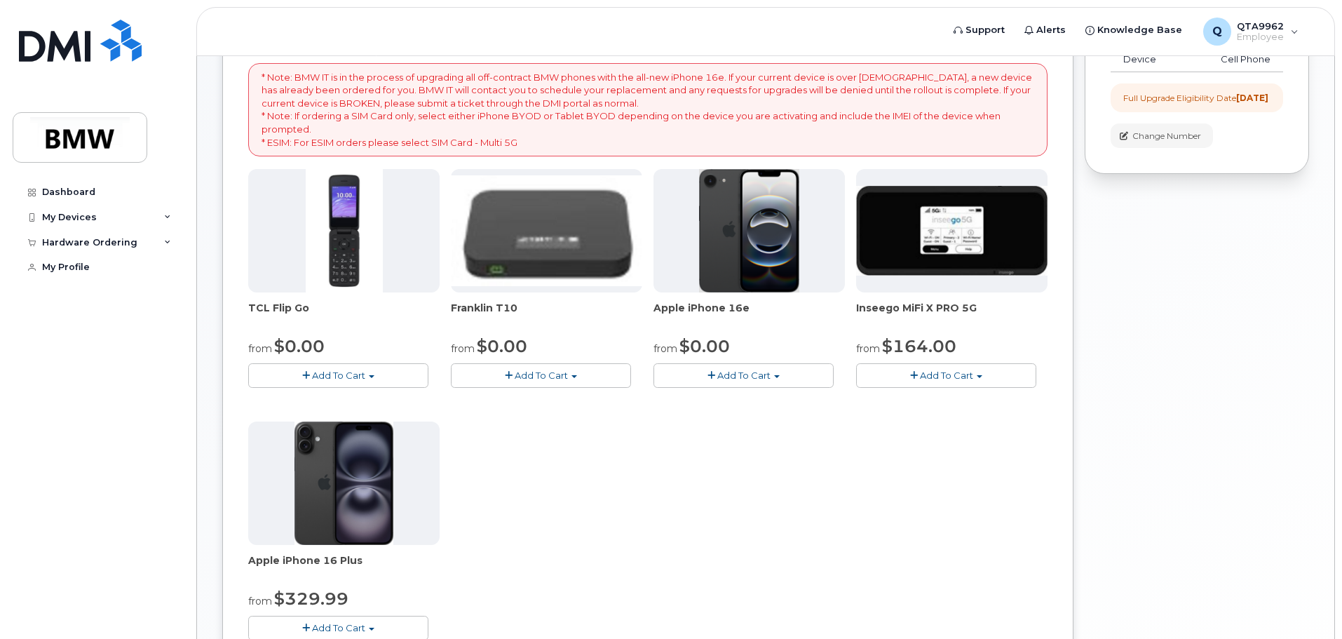
click at [372, 376] on span "button" at bounding box center [372, 376] width 6 height 3
click at [348, 403] on link "$0.00 - 30 month Upgrade" at bounding box center [329, 402] width 154 height 18
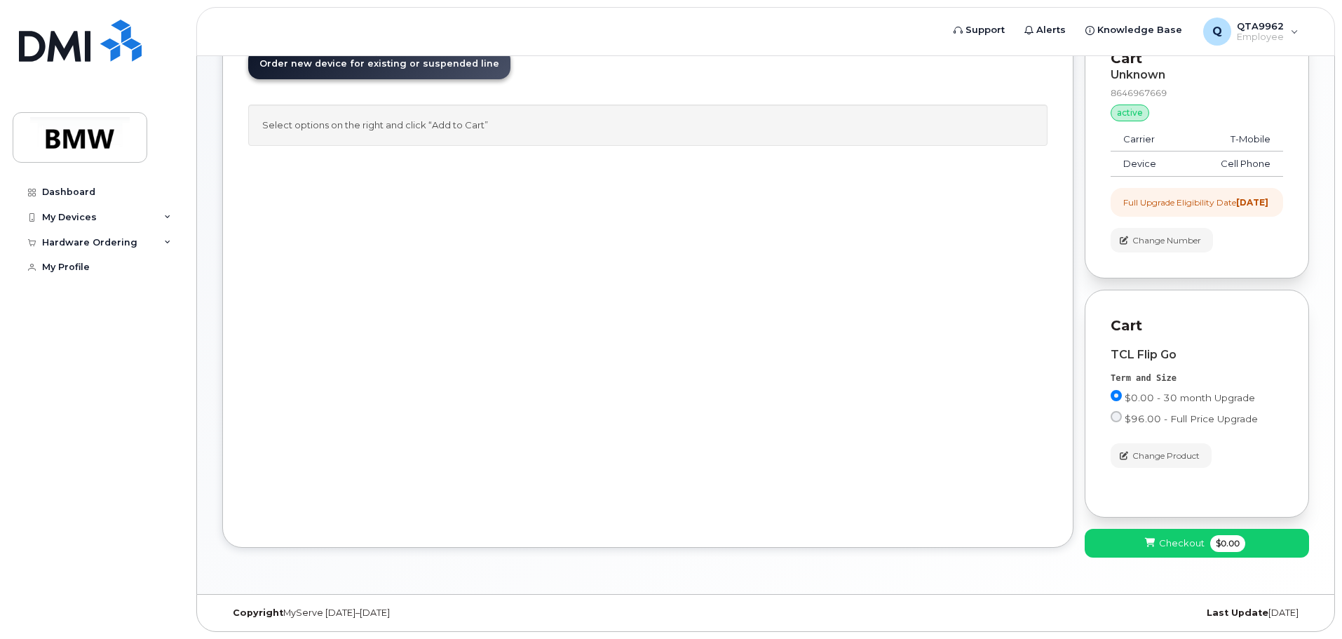
scroll to position [0, 0]
click at [1155, 547] on icon at bounding box center [1150, 542] width 10 height 9
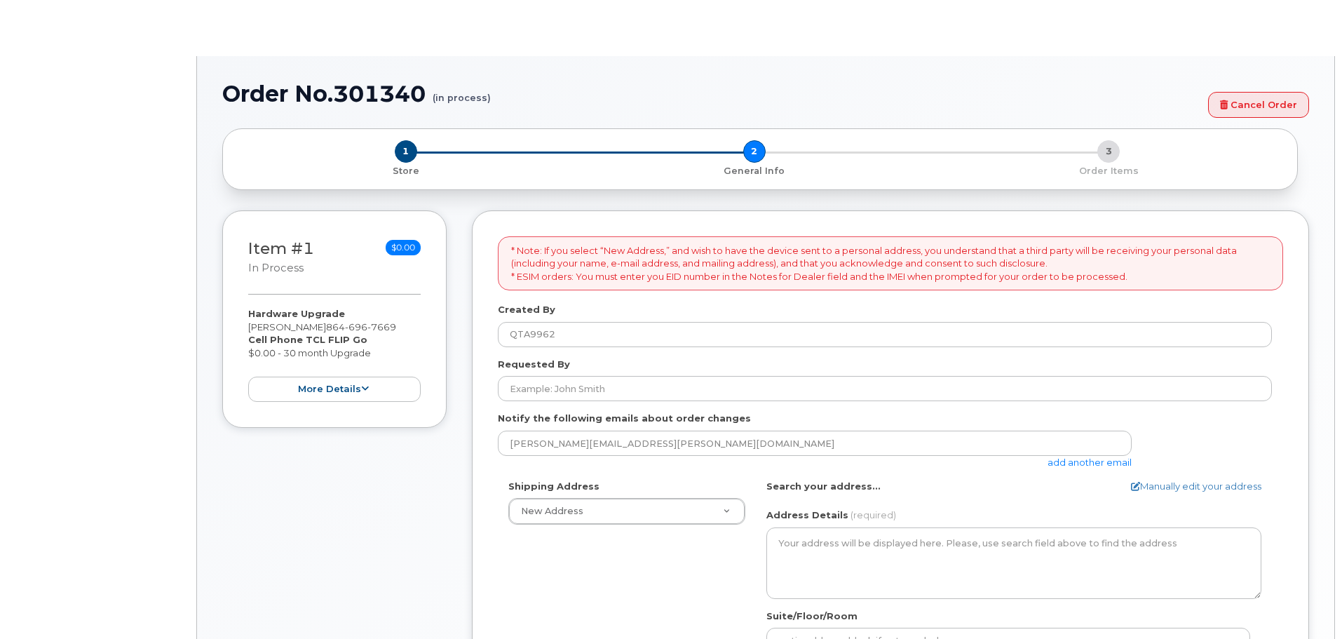
select select
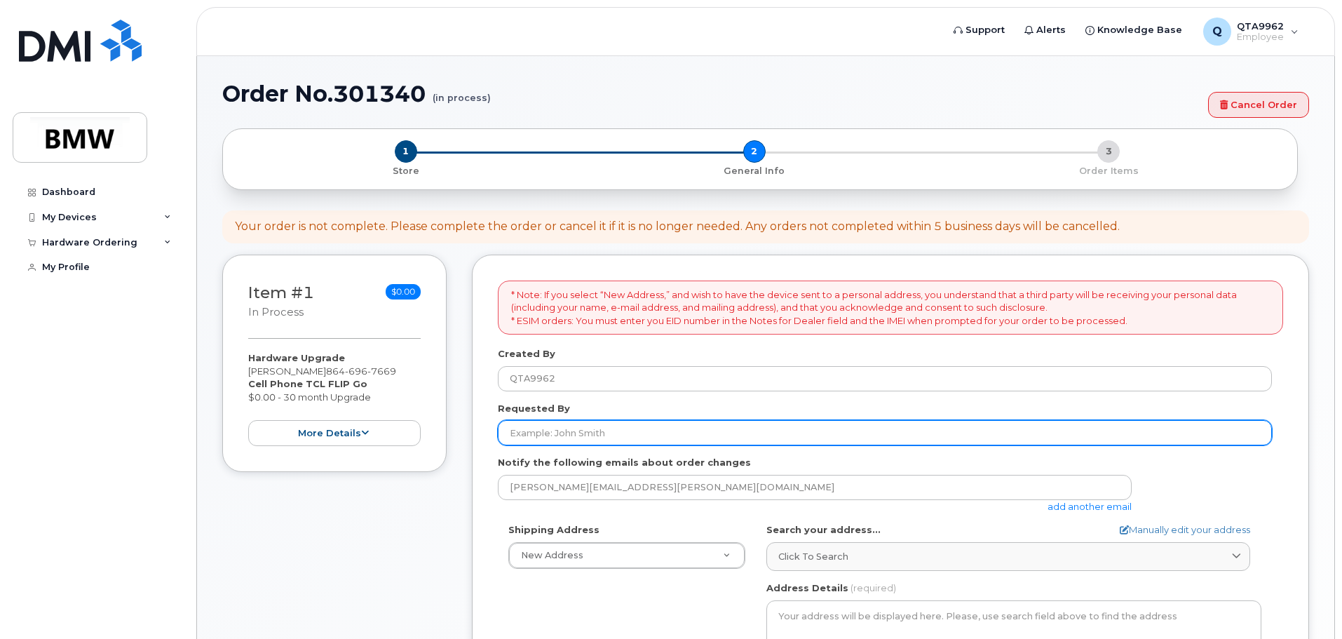
click at [578, 426] on input "Requested By" at bounding box center [885, 432] width 774 height 25
type input "[PERSON_NAME]"
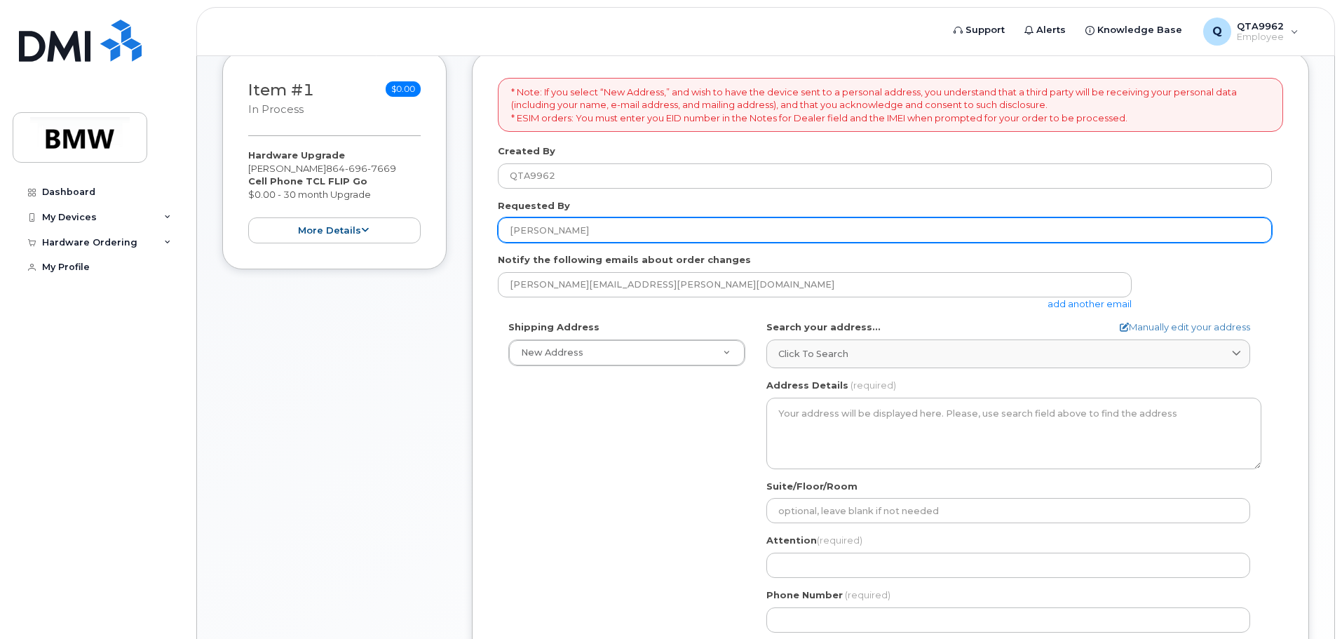
scroll to position [210, 0]
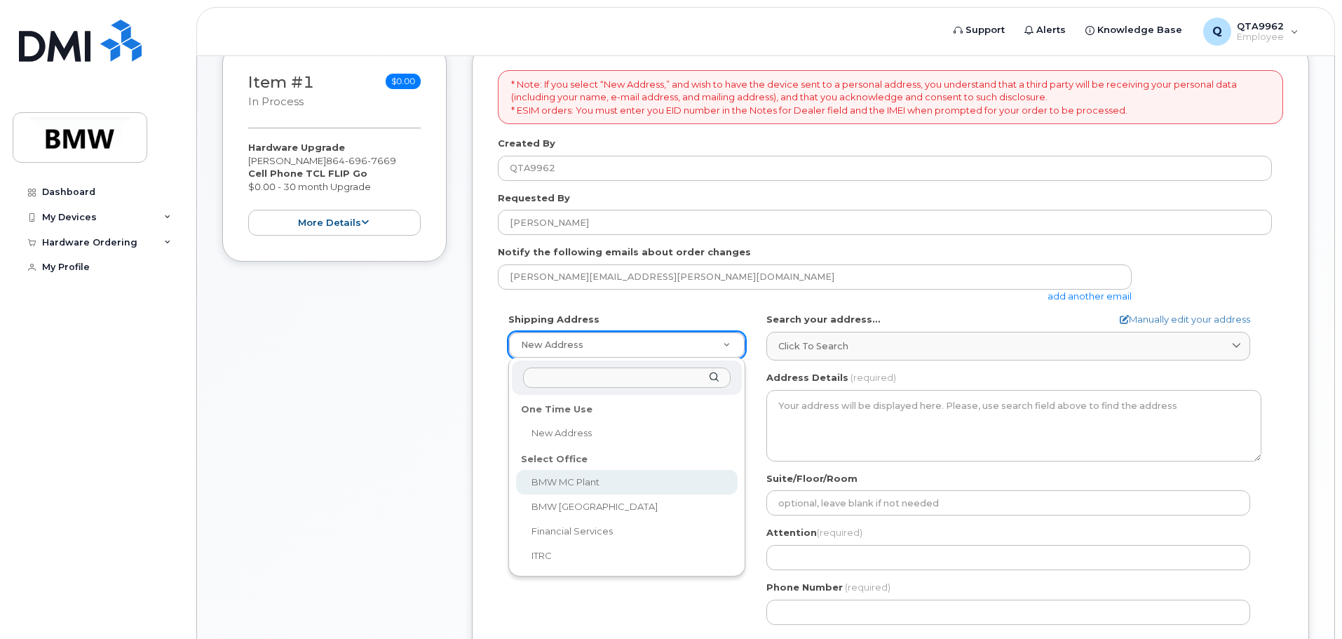
select select
type textarea "1400 Highway 101 S GREER SC 29651-6731 UNITED STATES Greer South Carolina 29651…"
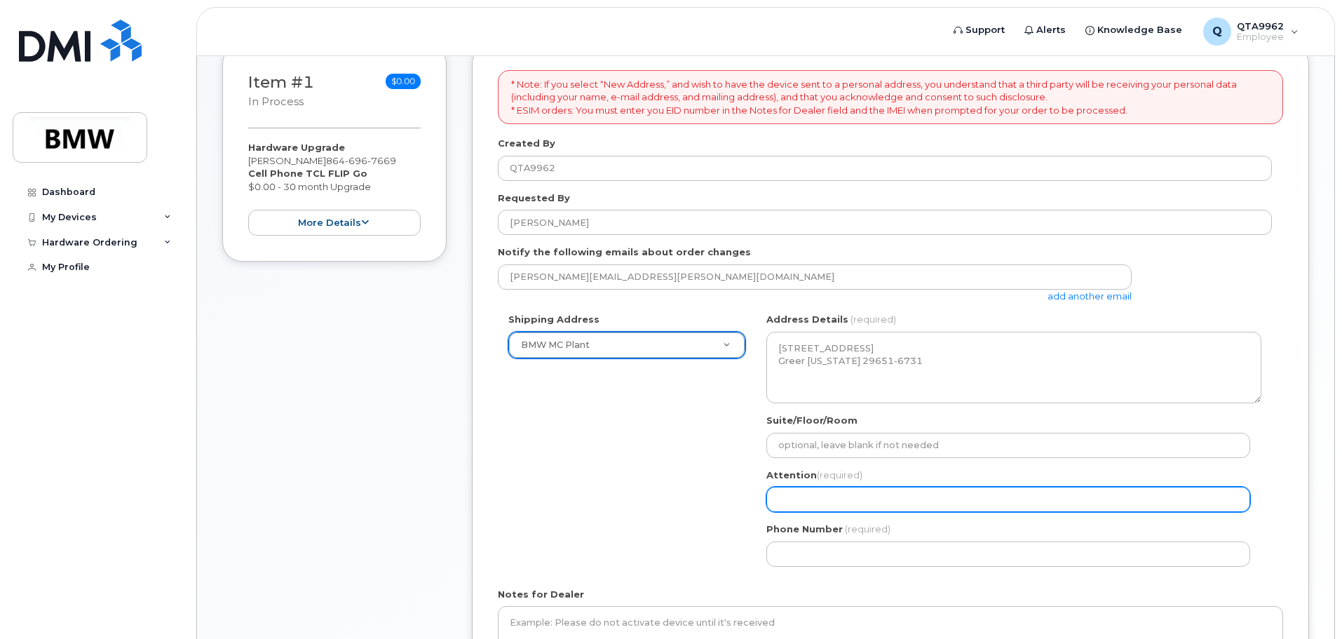
click at [792, 490] on input "Attention (required)" at bounding box center [1008, 499] width 484 height 25
select select
type input "K"
select select
type input "Ky"
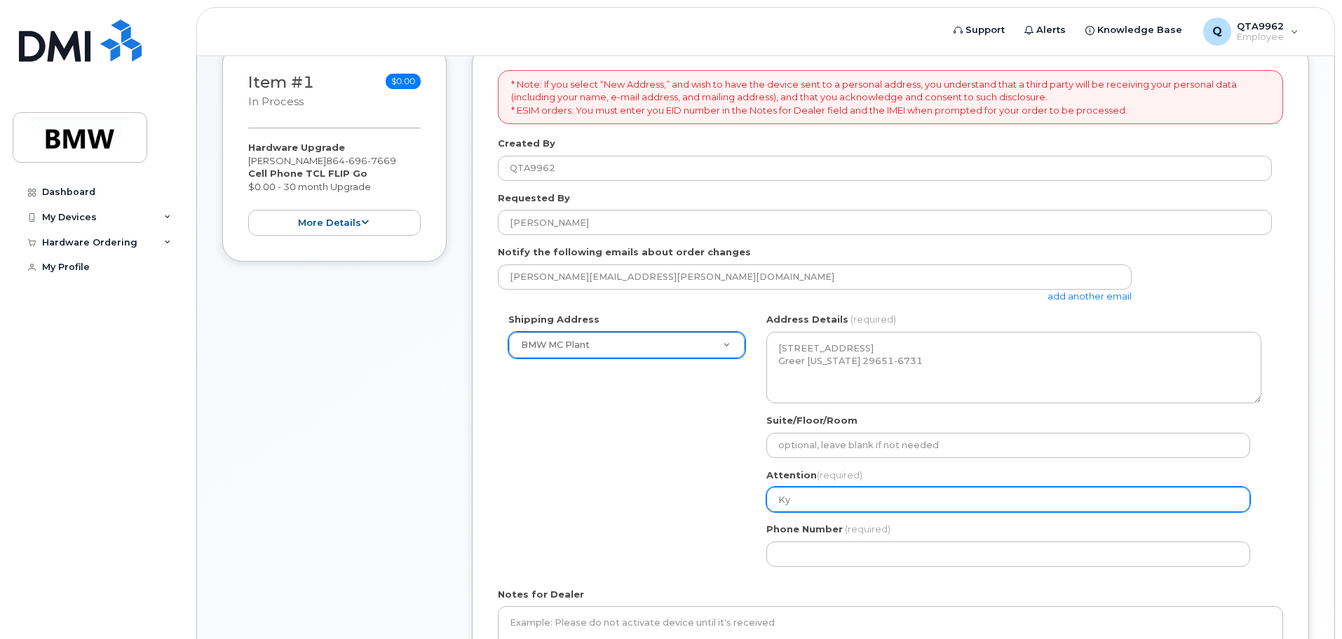
select select
type input "Kyl"
select select
type input "Kyle"
select select
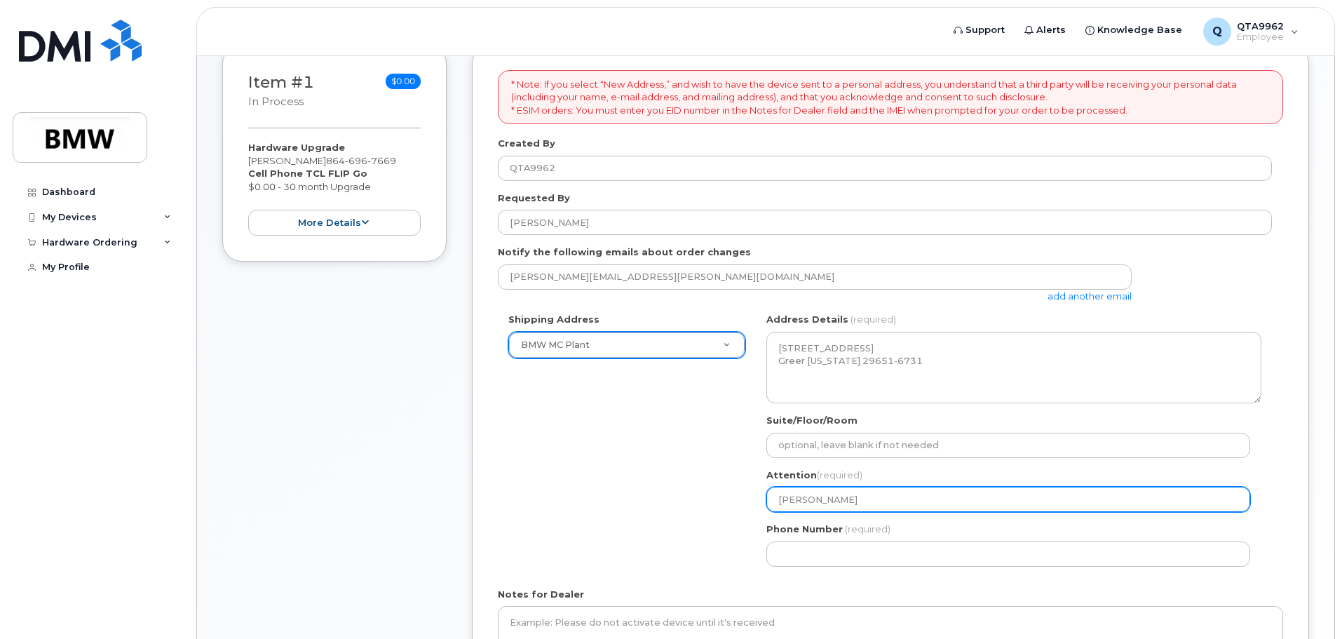
type input "Kyle M"
select select
type input "Kyle Mo"
select select
type input "Kyle Mon"
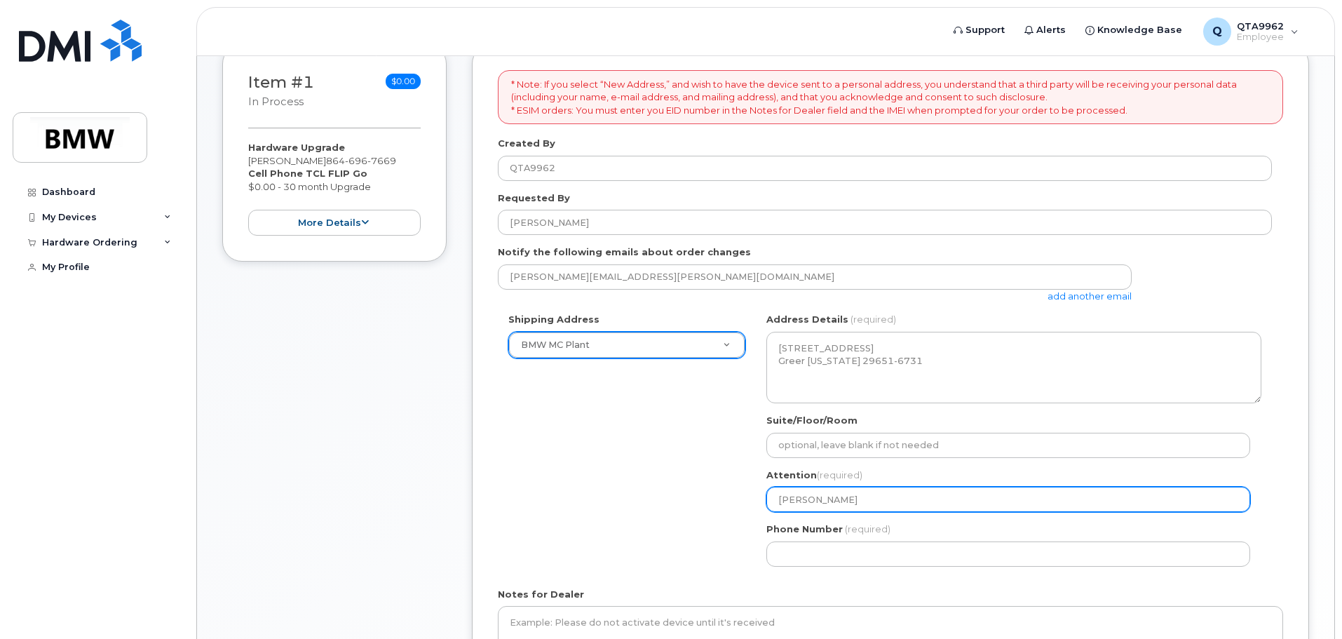
select select
type input "Kyle Mo"
select select
type input "Kyle Moo"
select select
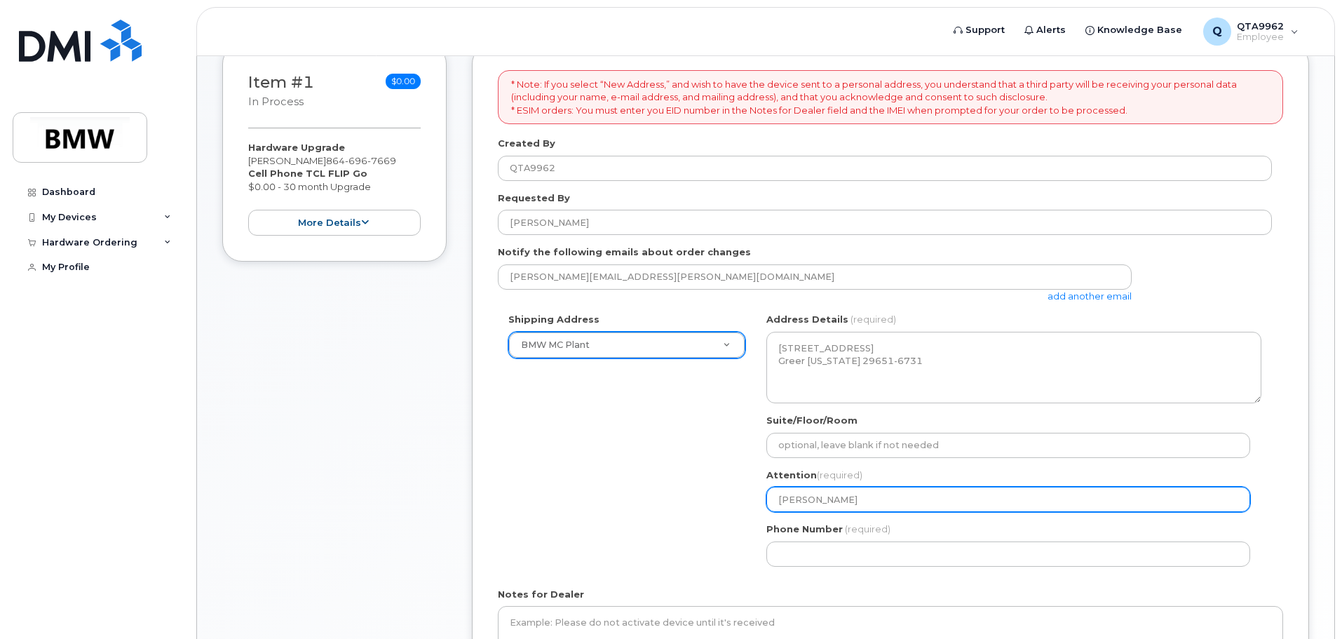
type input "Kyle Moon"
select select
type input "Kyle Moone"
select select
type input "Kyle Mooney"
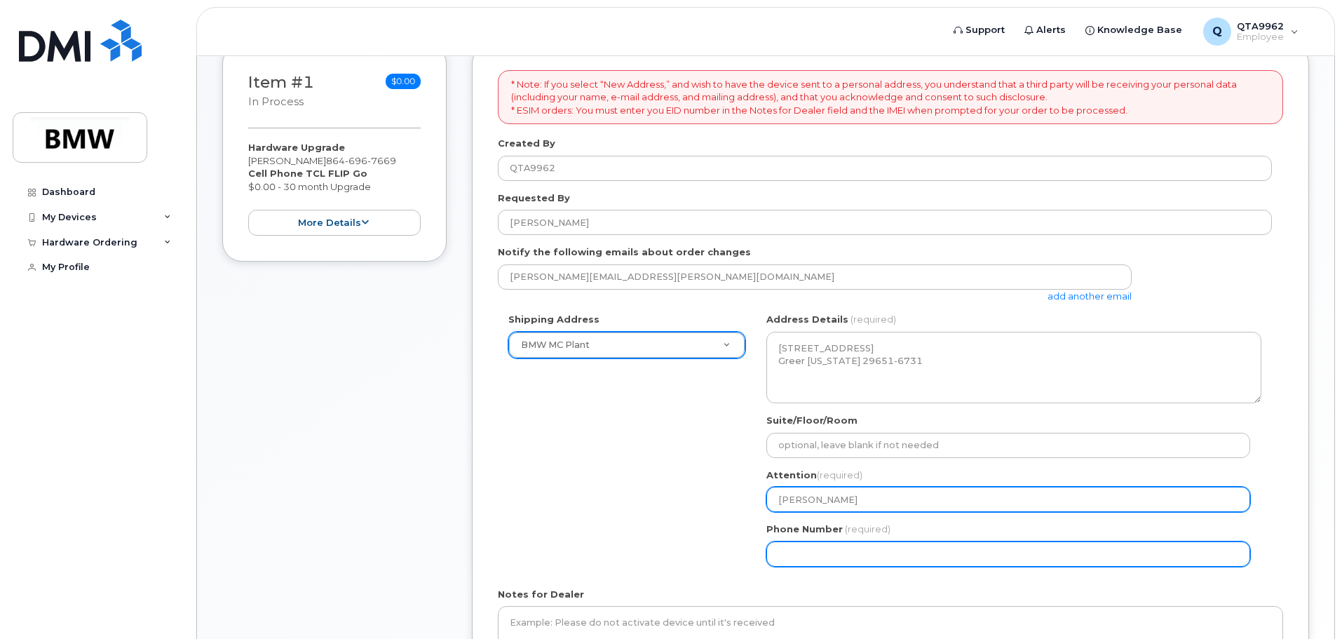
select select
type input "864354260"
select select
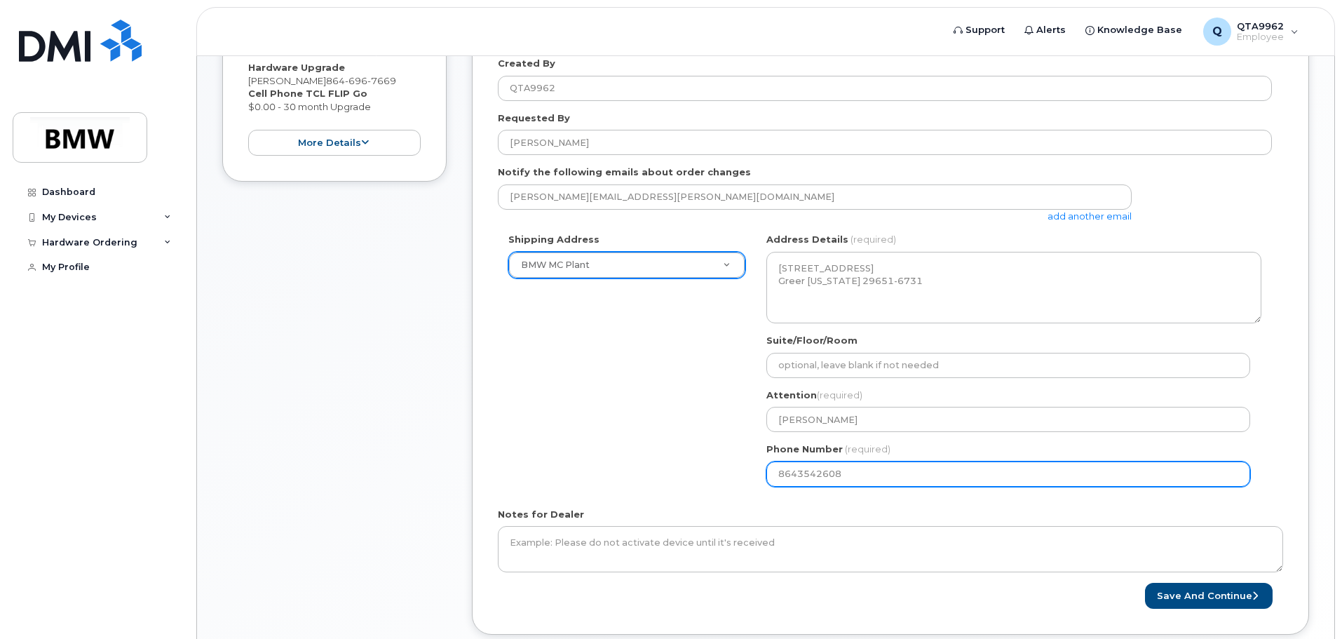
scroll to position [377, 0]
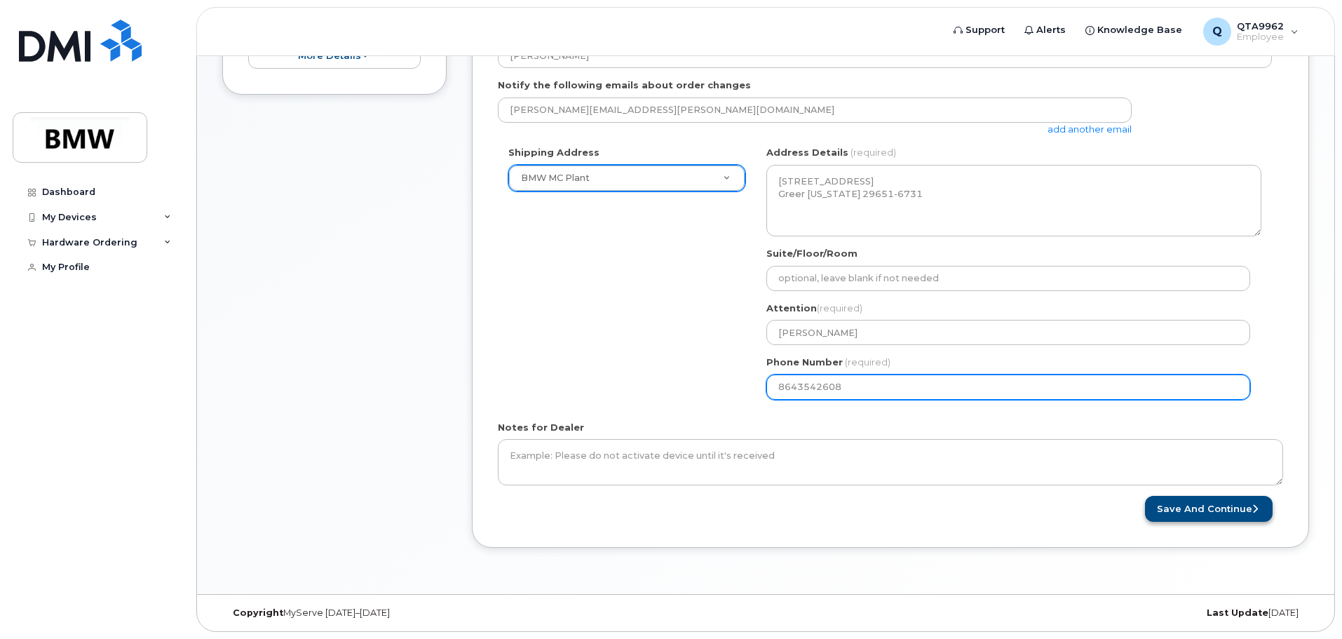
type input "8643542608"
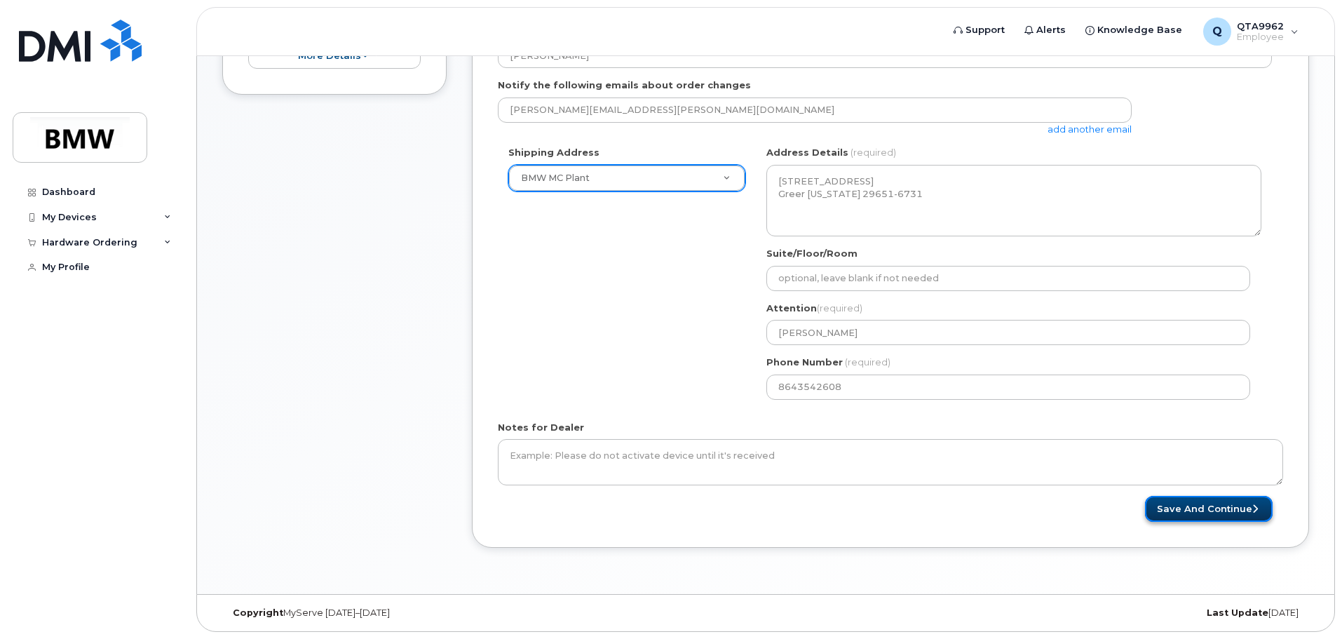
click at [1185, 507] on button "Save and Continue" at bounding box center [1209, 509] width 128 height 26
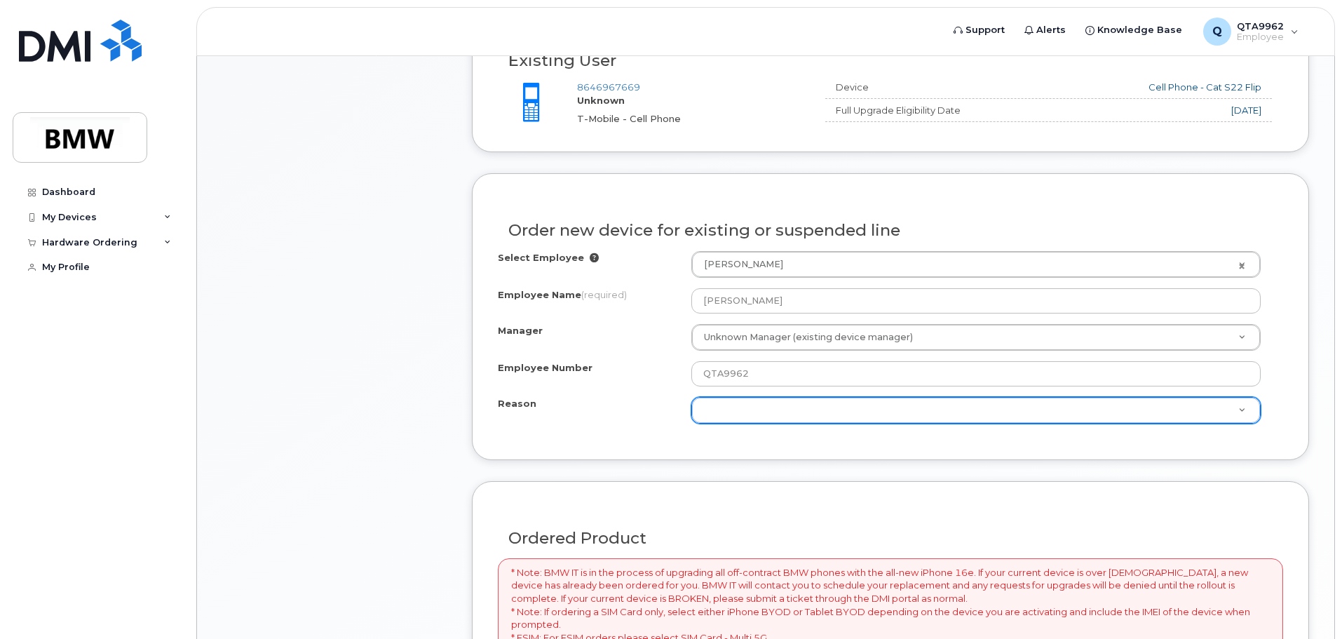
scroll to position [631, 0]
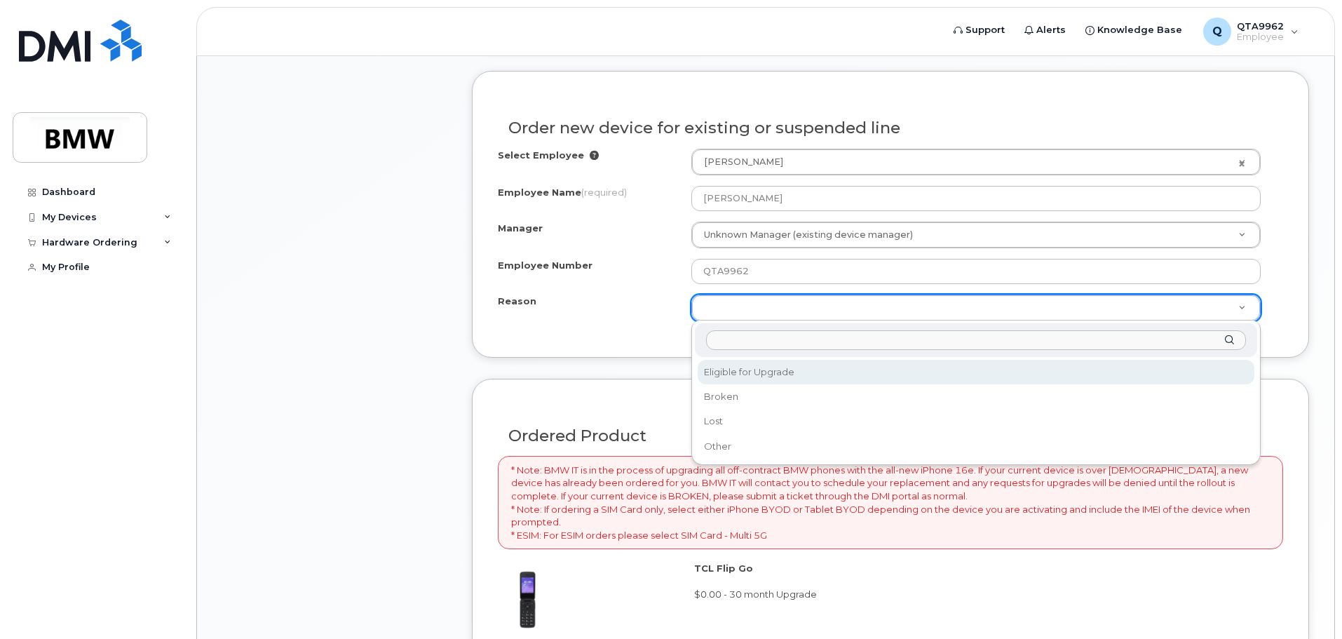
select select "eligible_for_upgrade"
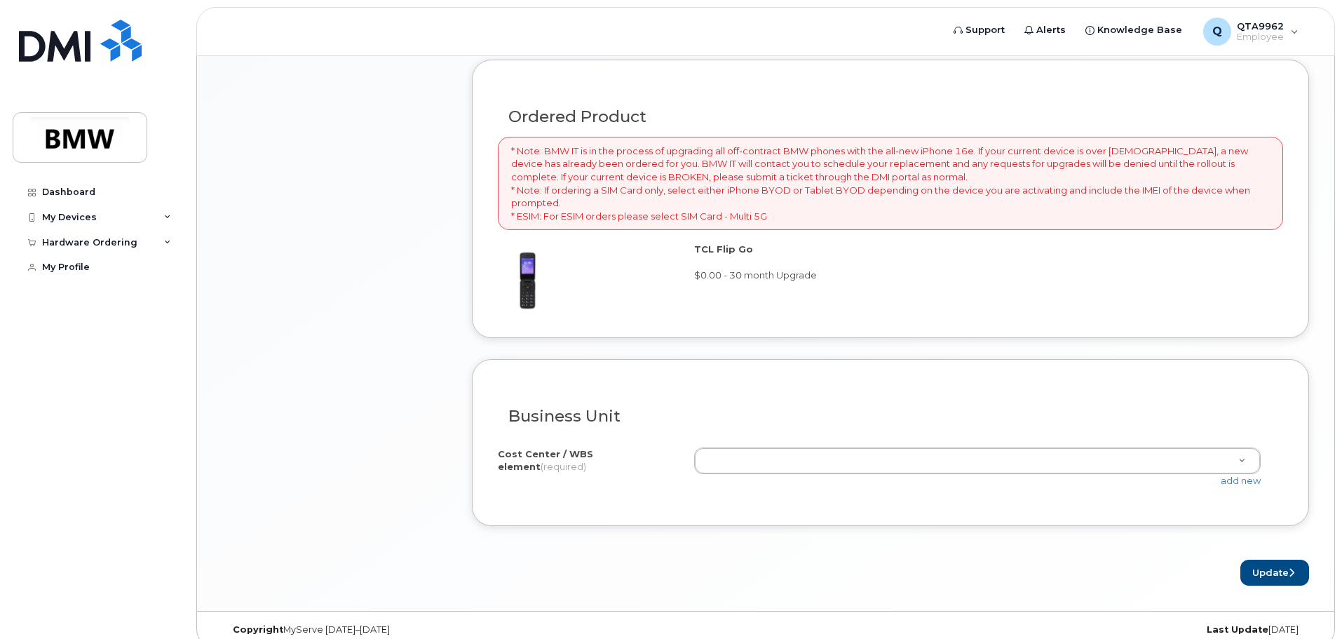
scroll to position [967, 0]
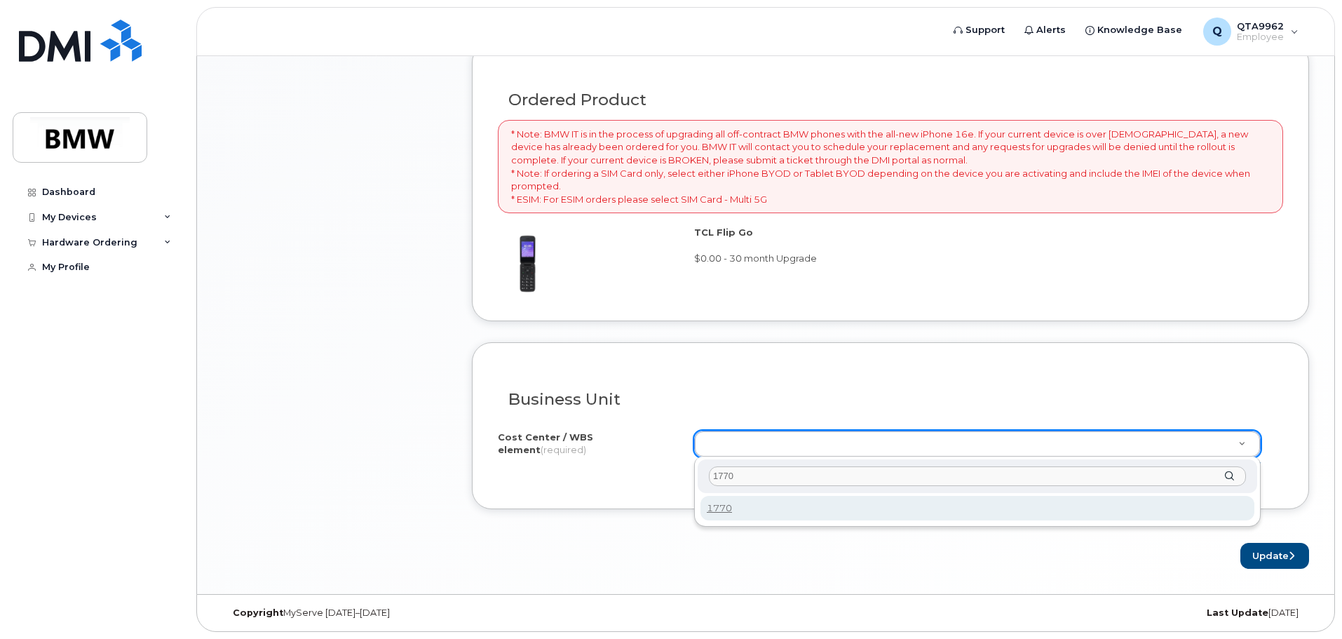
type input "1770"
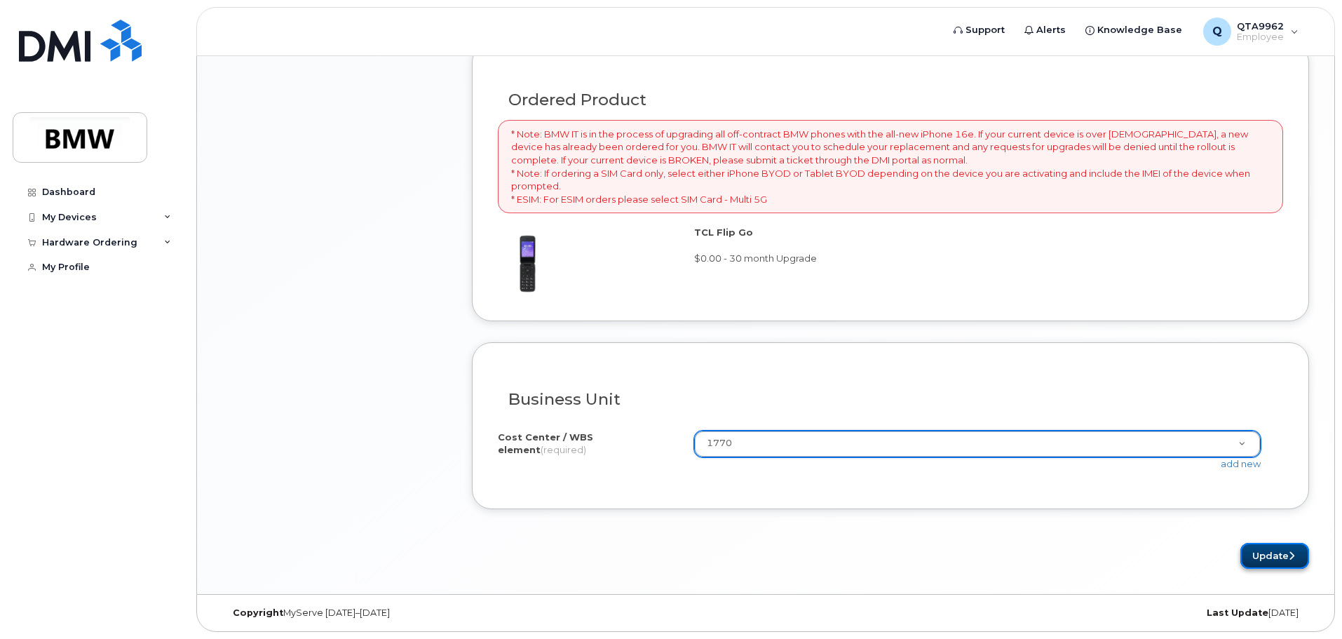
click at [1275, 557] on button "Update" at bounding box center [1274, 556] width 69 height 26
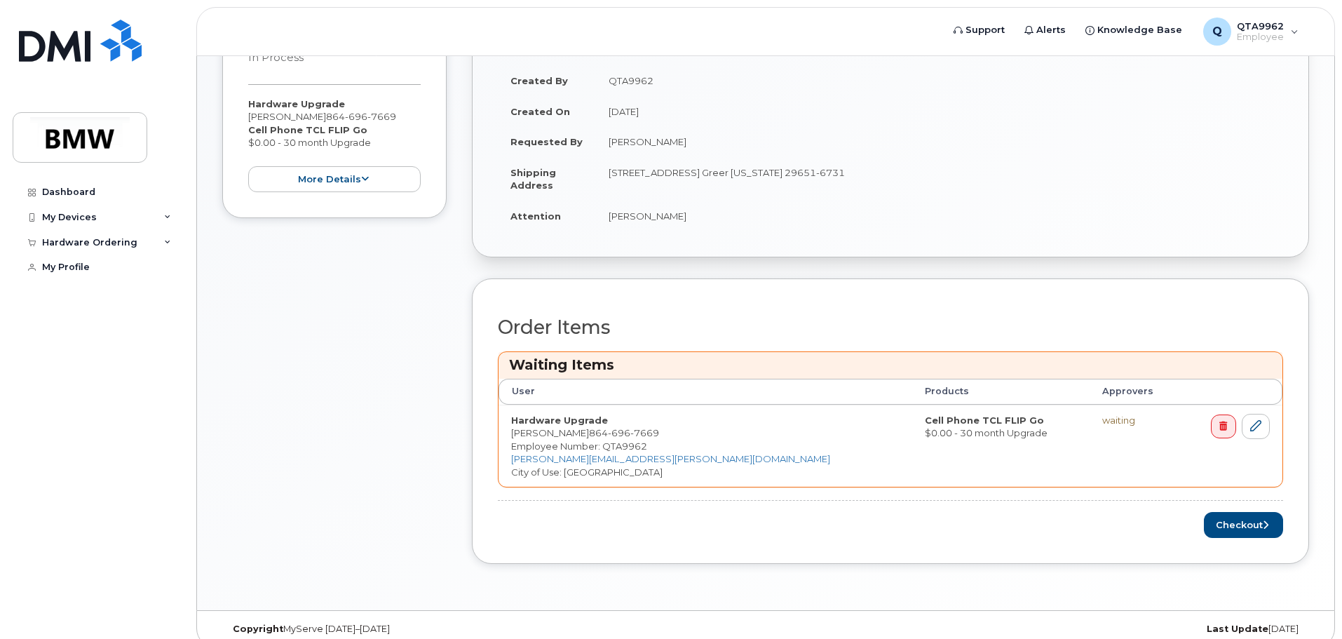
scroll to position [330, 0]
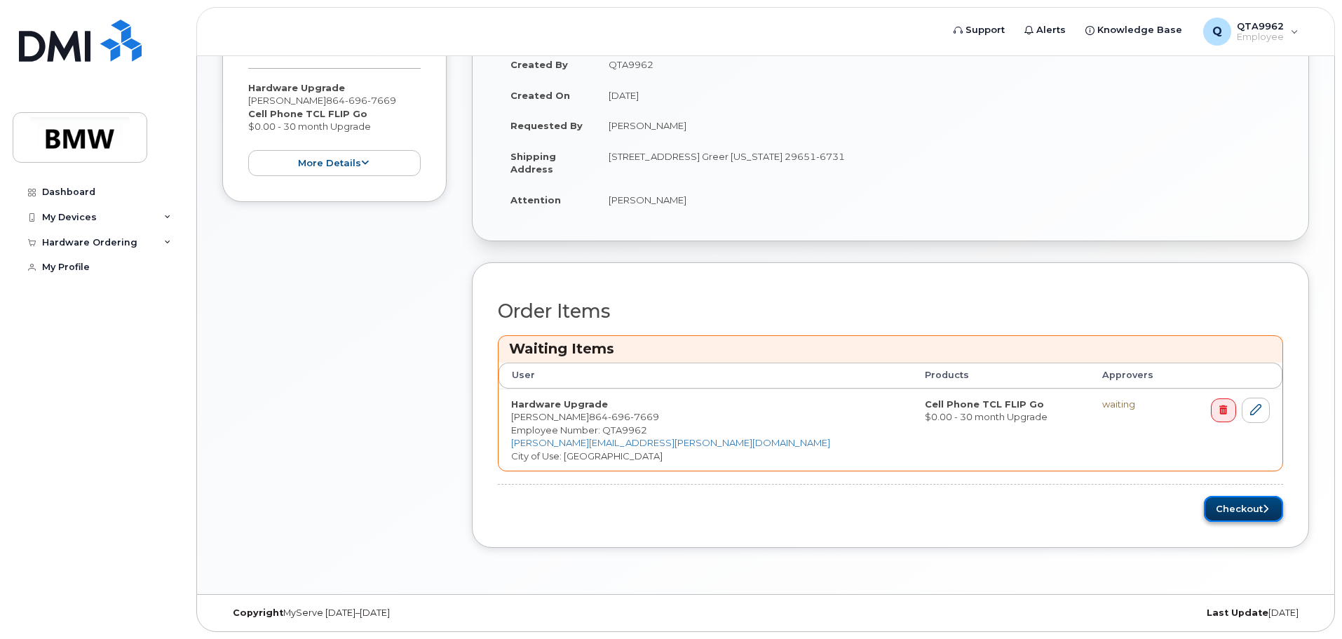
click at [1234, 513] on button "Checkout" at bounding box center [1243, 509] width 79 height 26
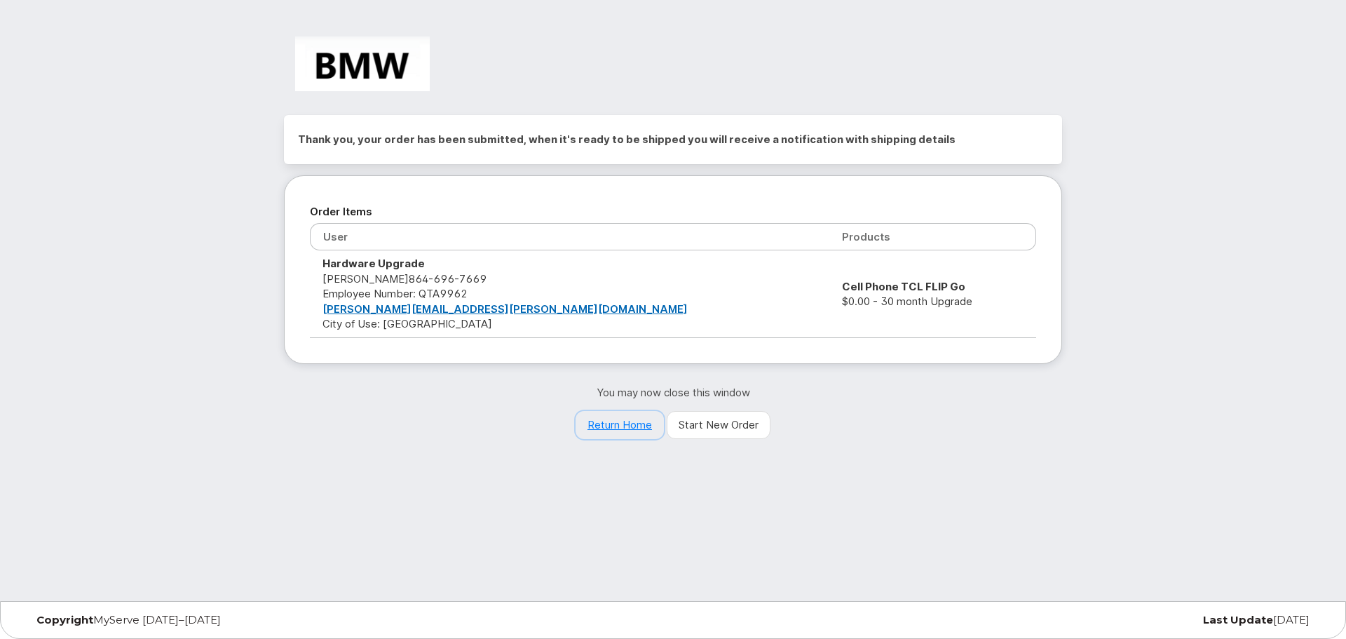
click at [609, 423] on link "Return Home" at bounding box center [620, 425] width 88 height 28
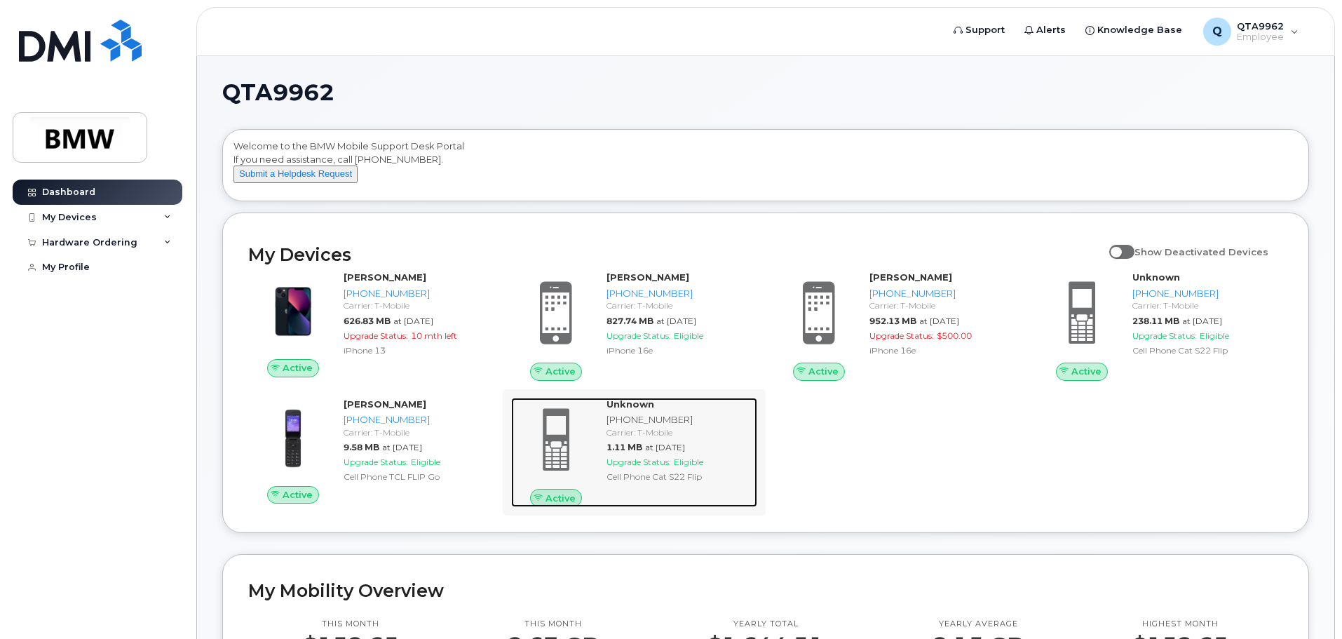
click at [638, 426] on div "[PHONE_NUMBER]" at bounding box center [678, 419] width 145 height 13
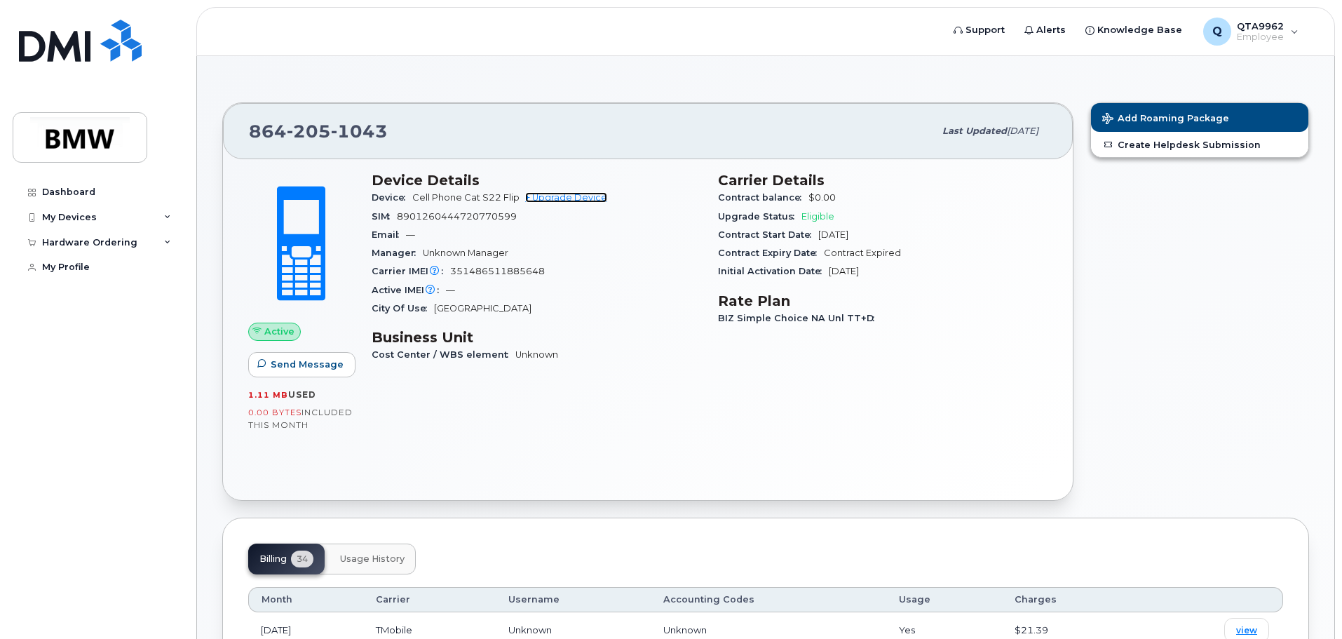
click at [571, 194] on link "+ Upgrade Device" at bounding box center [566, 197] width 82 height 11
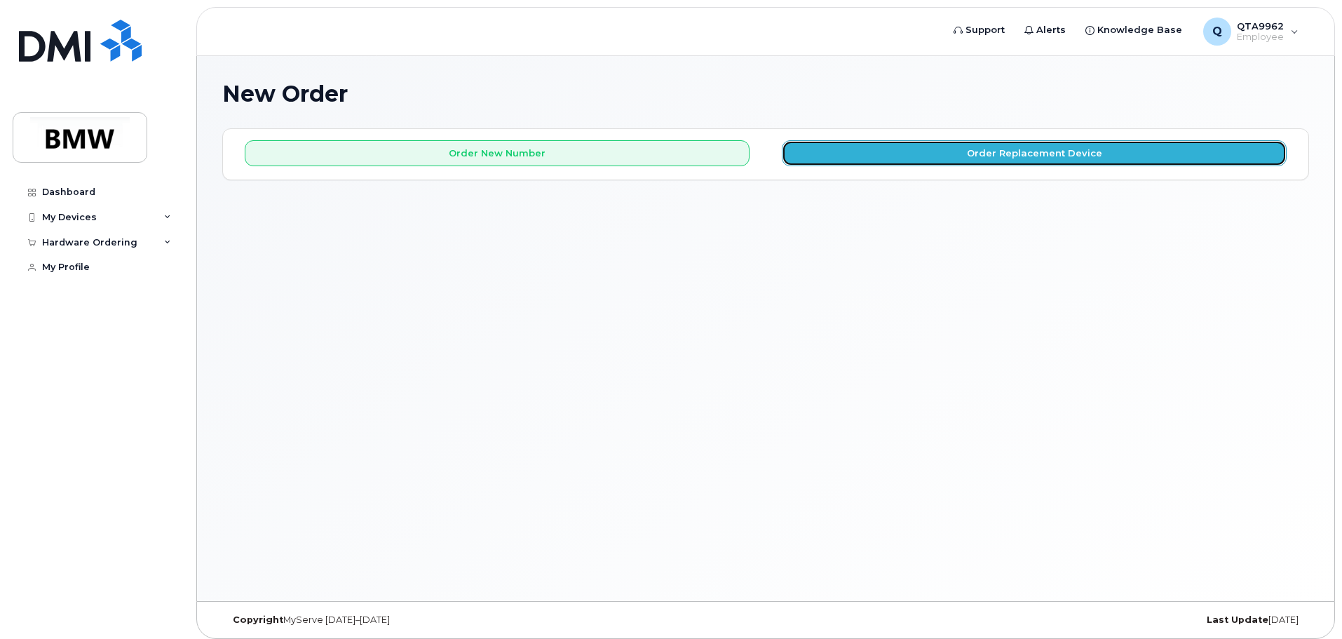
click at [903, 160] on button "Order Replacement Device" at bounding box center [1034, 153] width 505 height 26
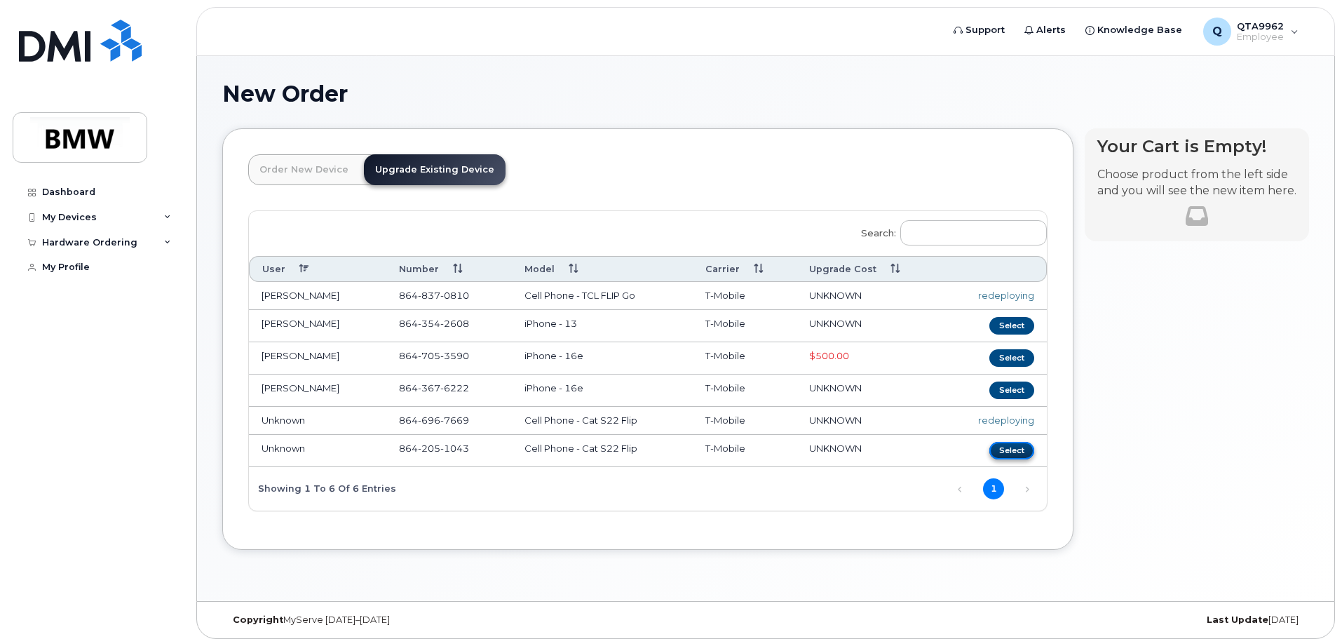
click at [1013, 455] on button "Select" at bounding box center [1011, 451] width 45 height 18
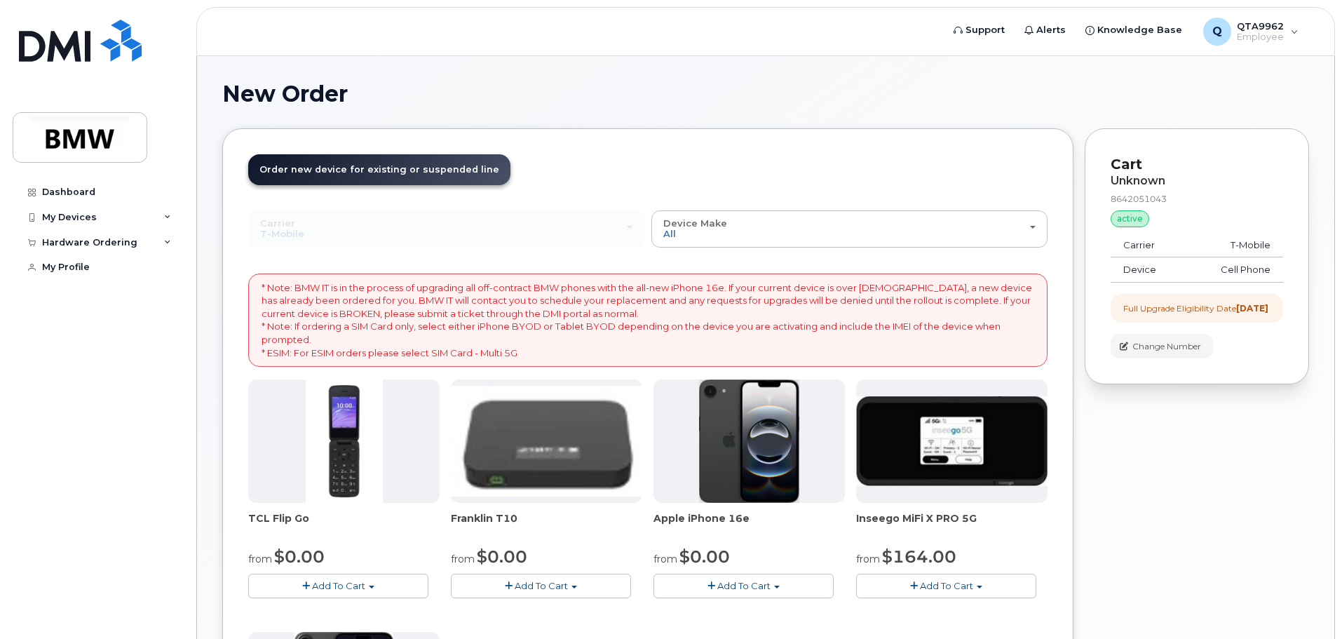
click at [366, 590] on button "Add To Cart" at bounding box center [338, 585] width 180 height 25
click at [358, 610] on link "$0.00 - 30 month Upgrade" at bounding box center [329, 612] width 154 height 18
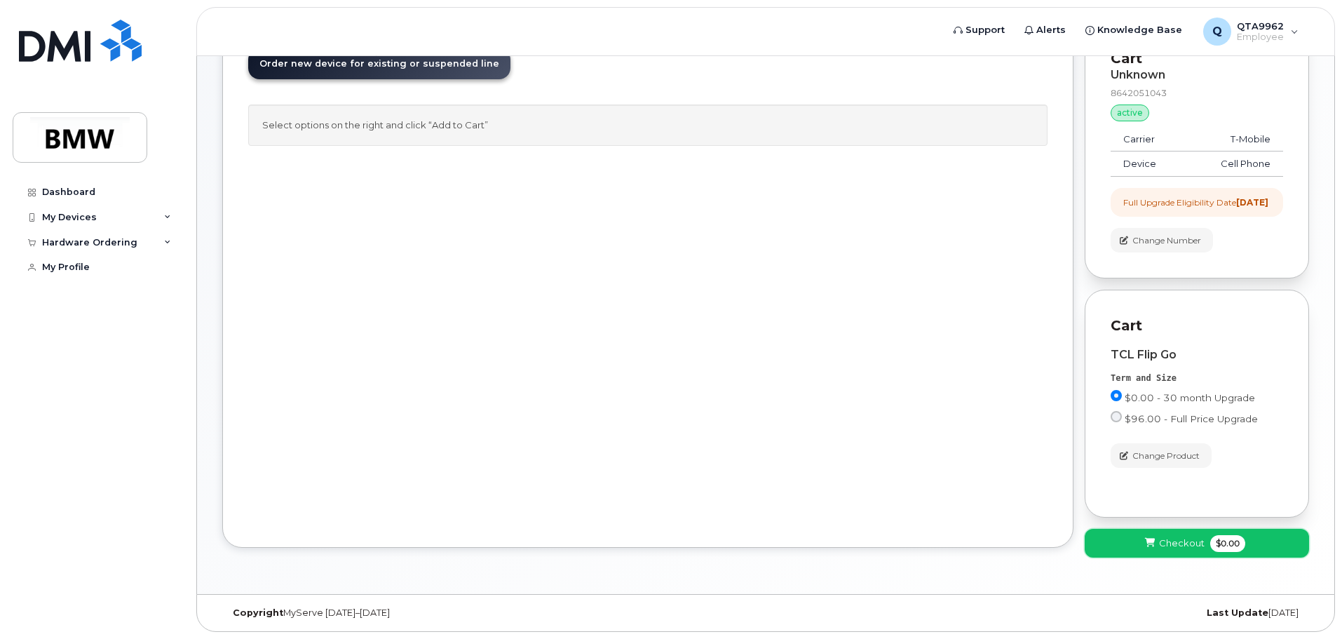
click at [1183, 536] on span "Checkout" at bounding box center [1182, 542] width 46 height 13
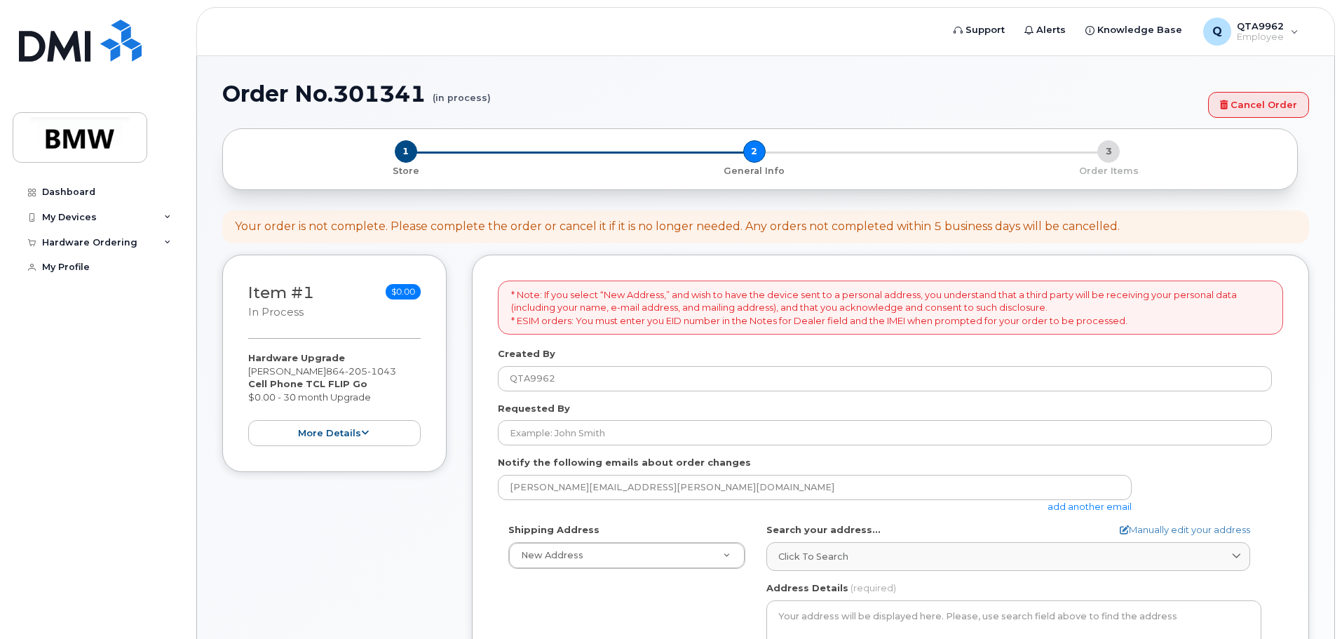
select select
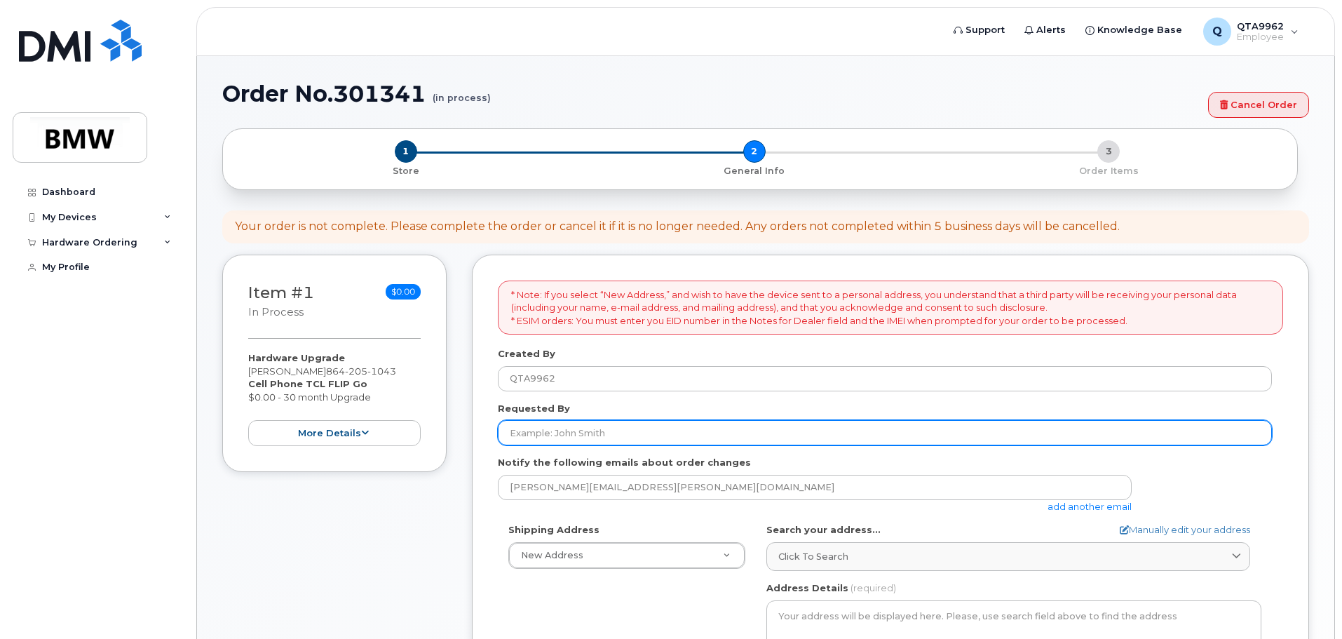
click at [580, 427] on input "Requested By" at bounding box center [885, 432] width 774 height 25
type input "[PERSON_NAME]"
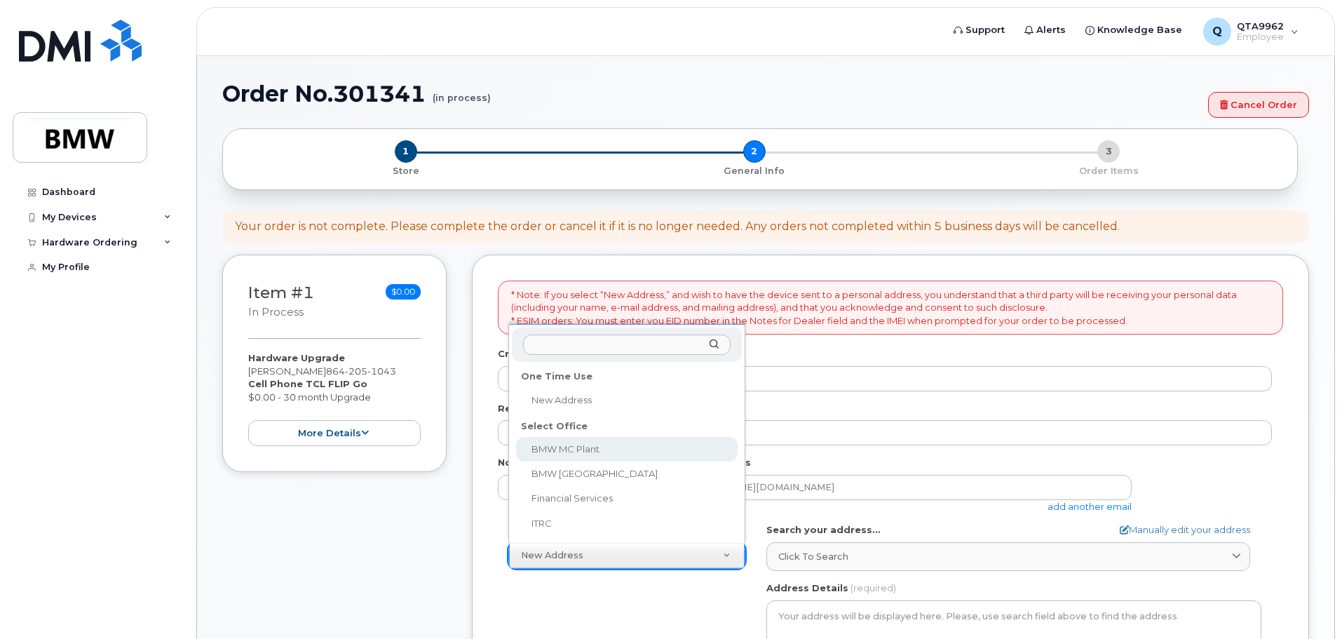
select select
type textarea "1400 Highway 101 S GREER SC 29651-6731 UNITED STATES Greer South Carolina 29651…"
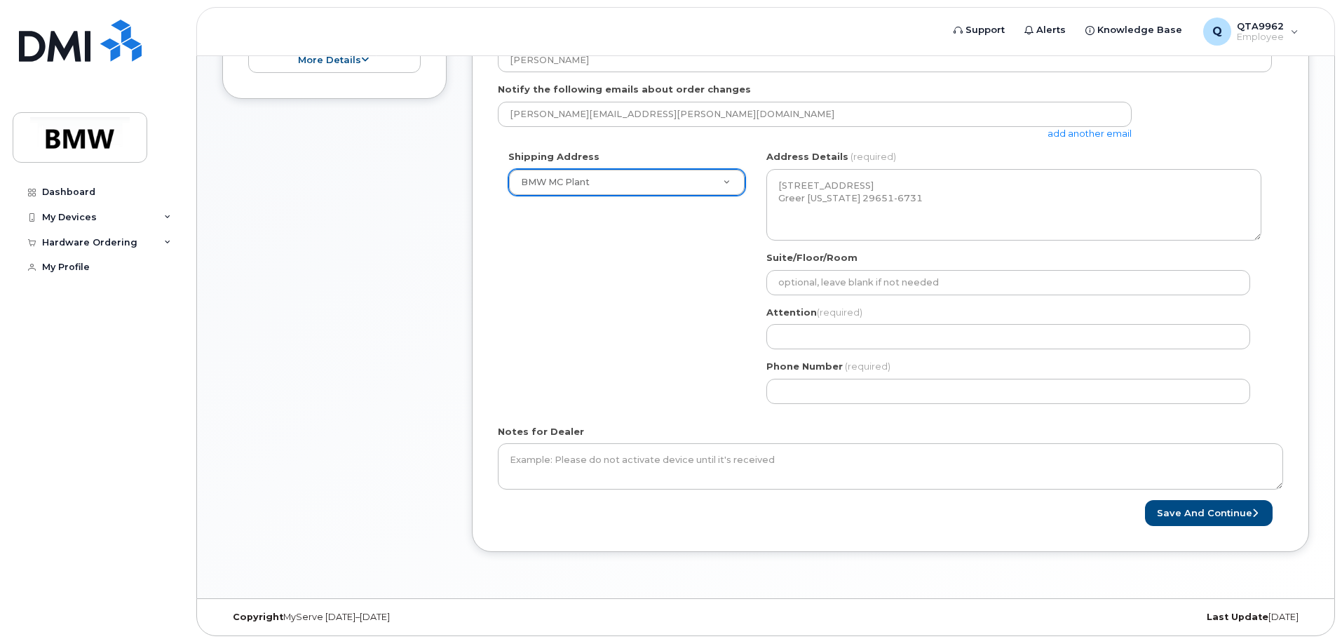
scroll to position [377, 0]
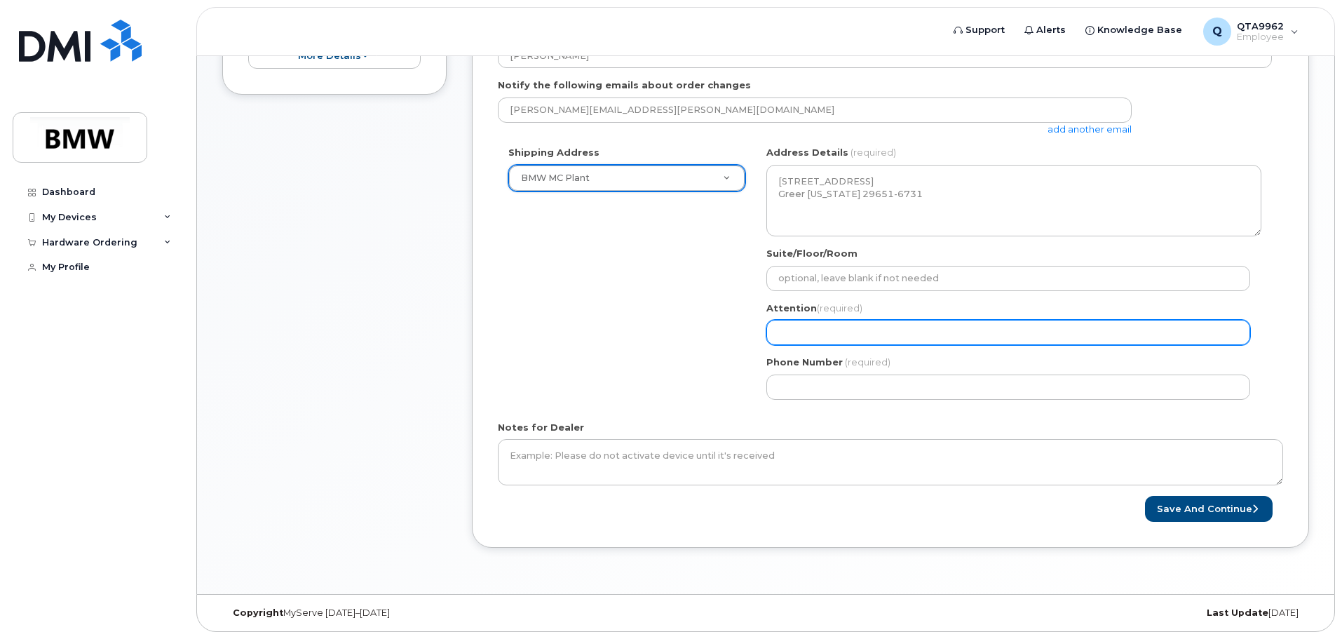
drag, startPoint x: 847, startPoint y: 327, endPoint x: 848, endPoint y: 320, distance: 7.7
click at [847, 327] on input "Attention (required)" at bounding box center [1008, 332] width 484 height 25
type input "[PERSON_NAME]"
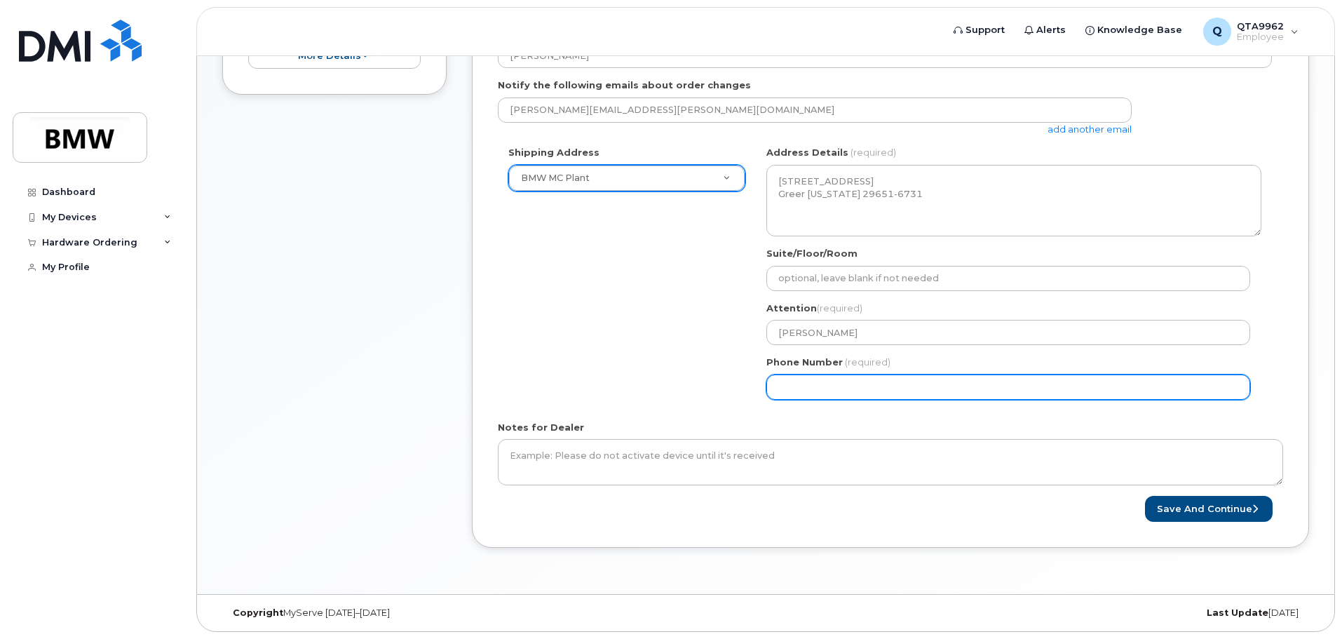
click at [873, 388] on input "Phone Number" at bounding box center [1008, 386] width 484 height 25
select select
type input "864354260"
select select
type input "8643542608"
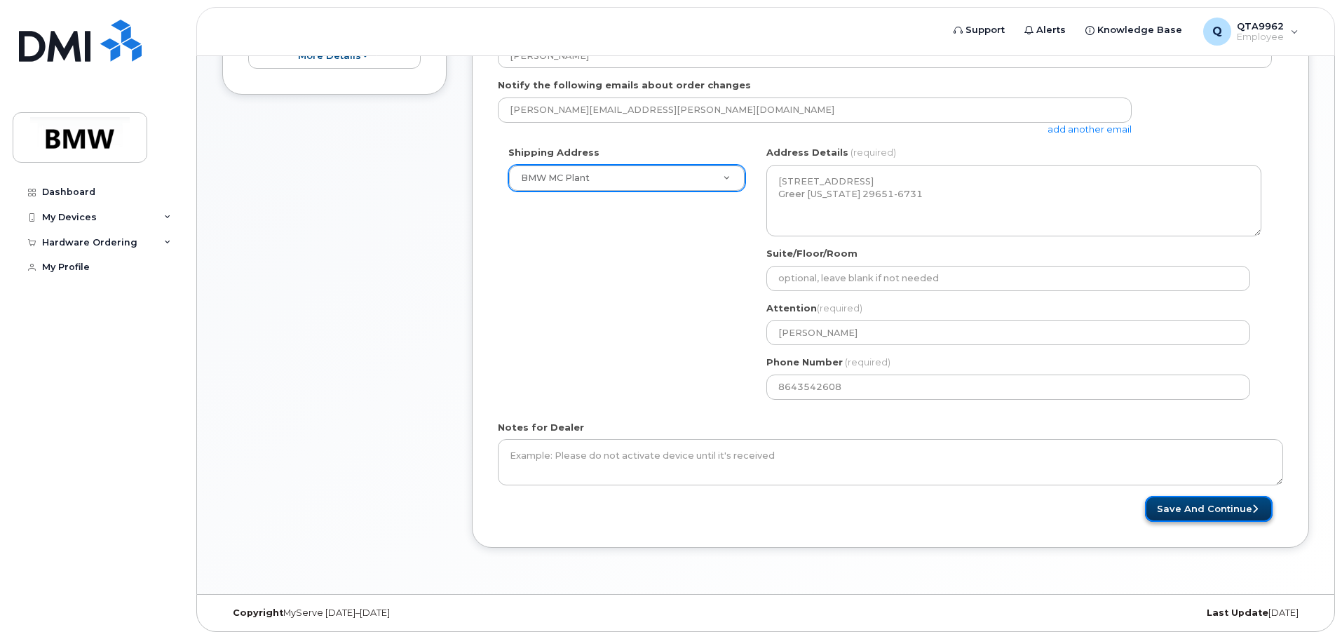
click at [1214, 510] on button "Save and Continue" at bounding box center [1209, 509] width 128 height 26
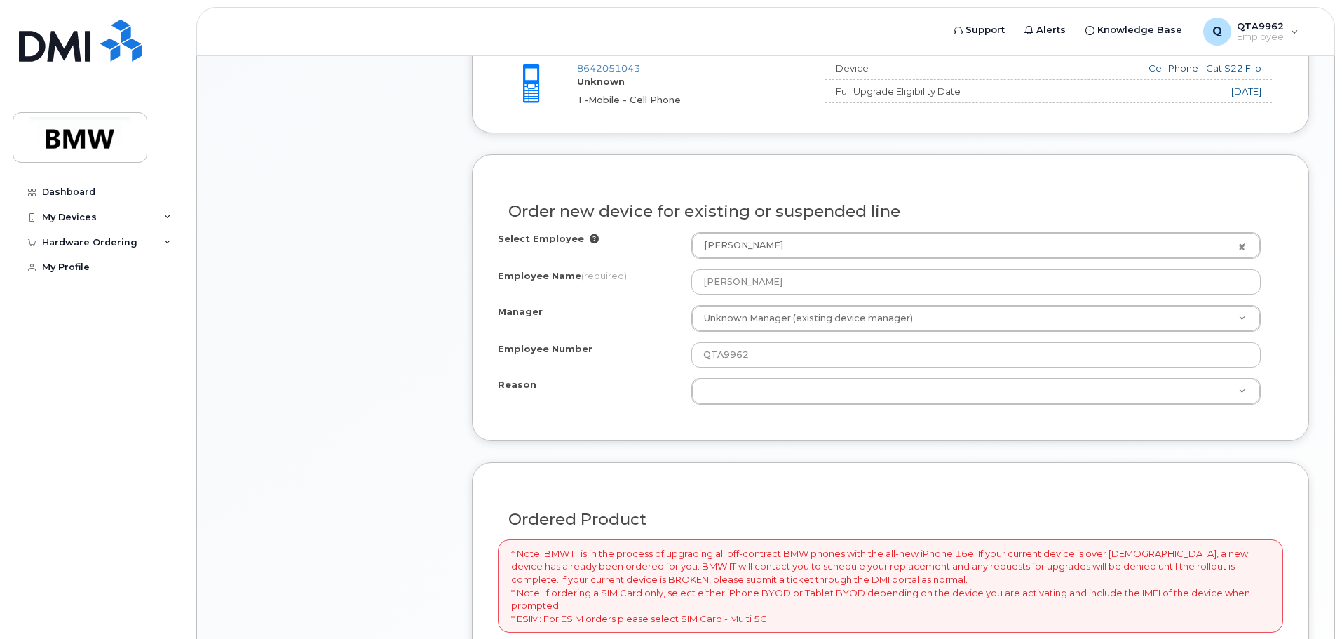
scroll to position [561, 0]
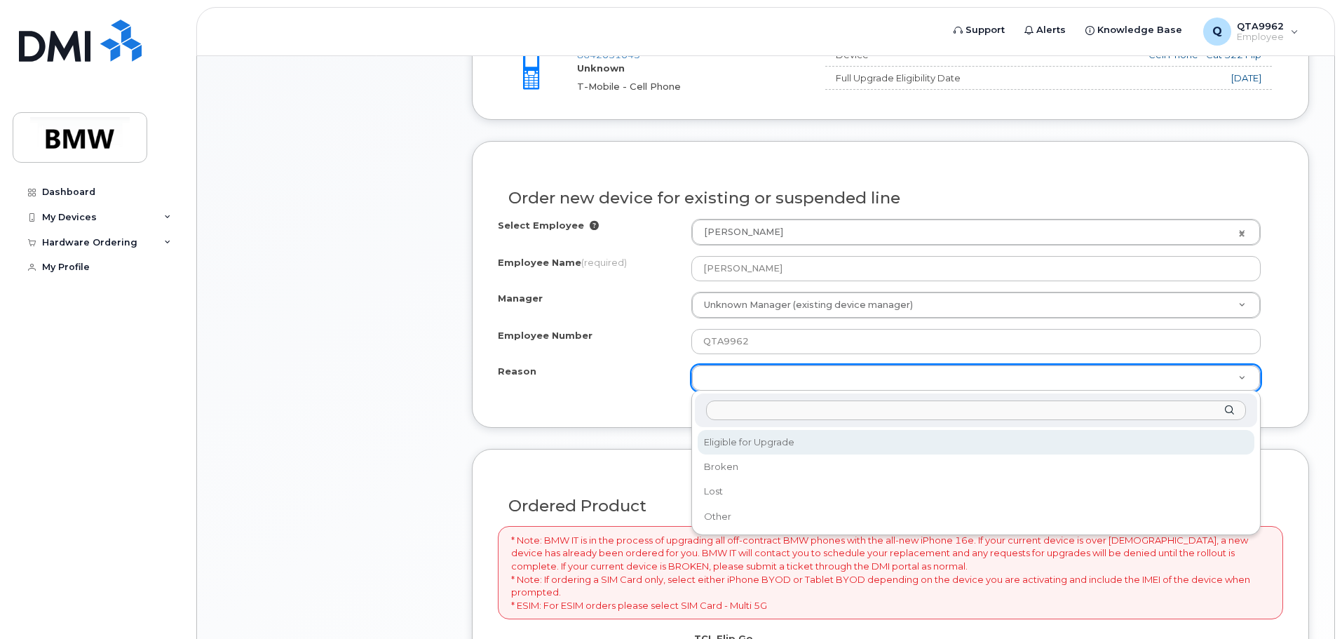
select select "eligible_for_upgrade"
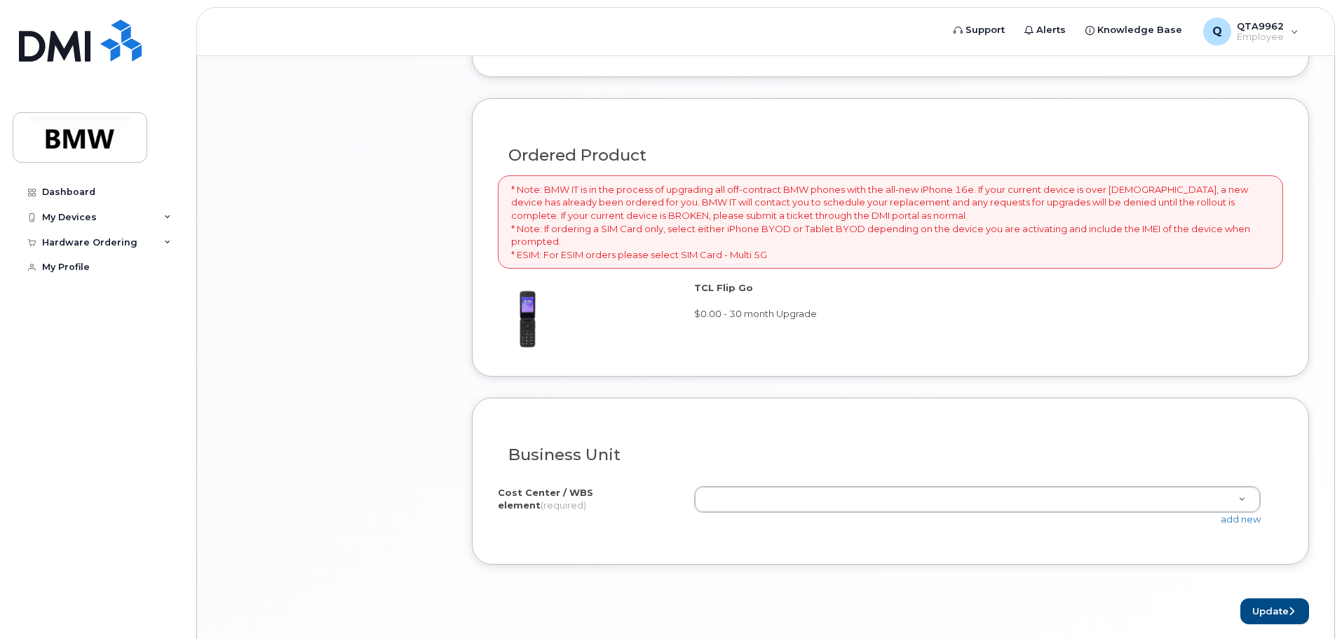
scroll to position [967, 0]
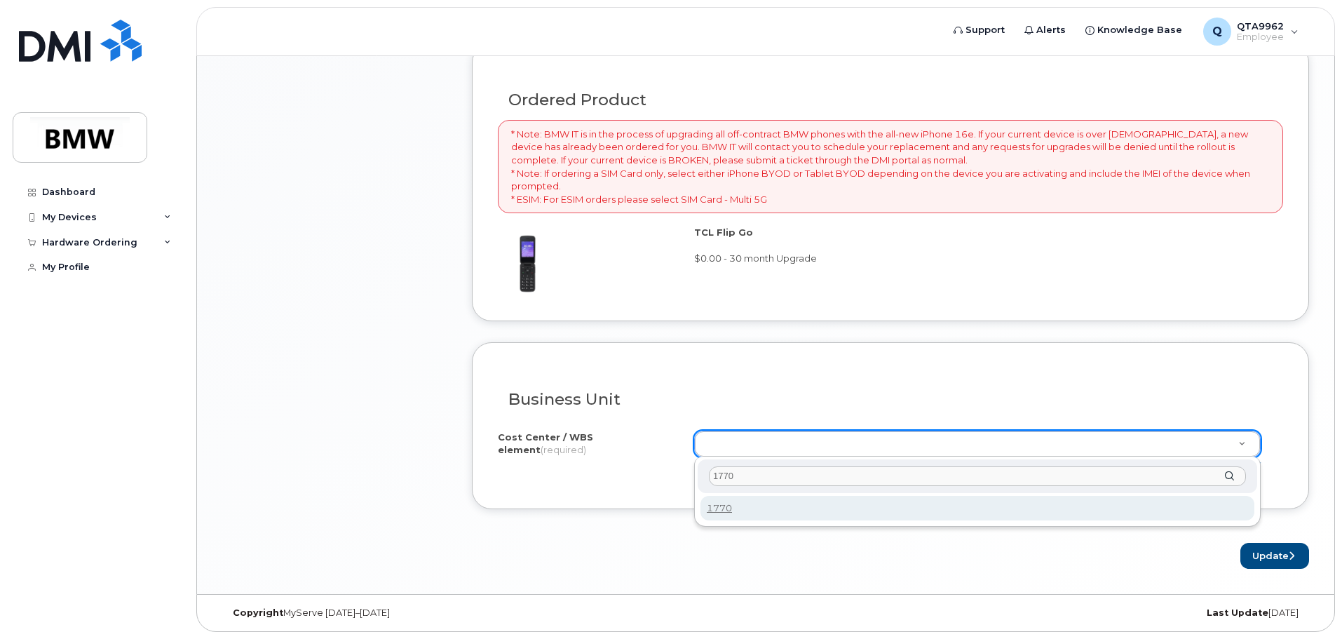
type input "1770"
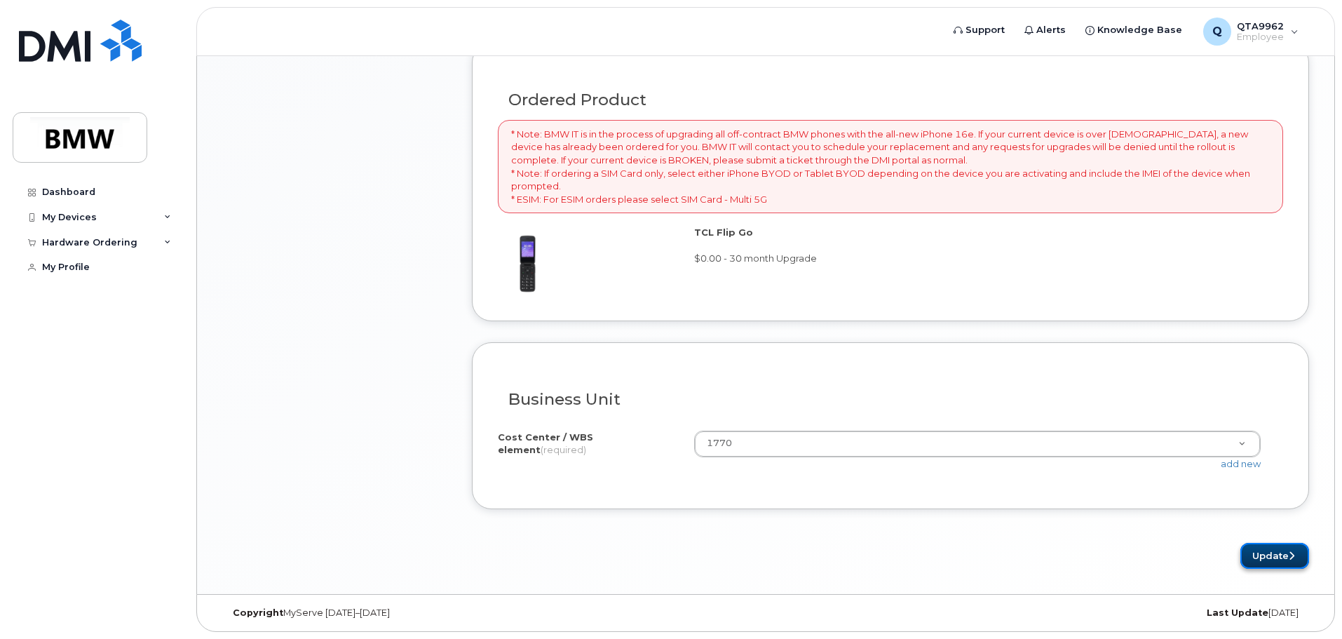
click at [1259, 554] on button "Update" at bounding box center [1274, 556] width 69 height 26
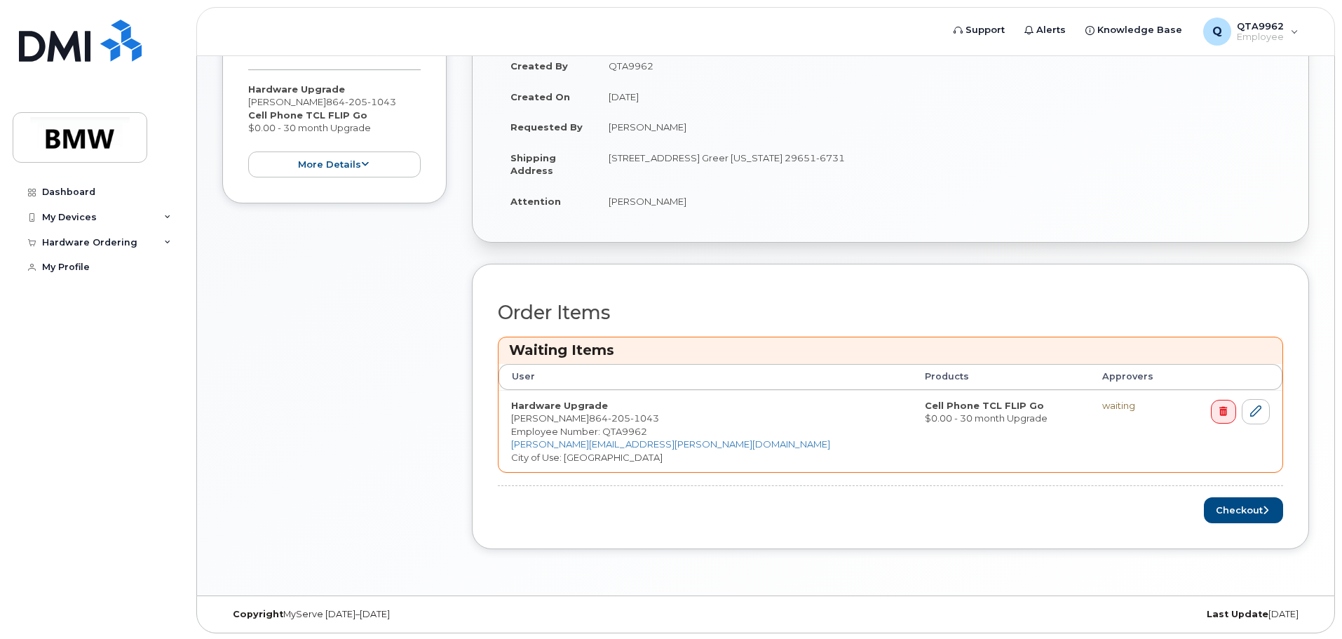
scroll to position [330, 0]
click at [1252, 513] on button "Checkout" at bounding box center [1243, 509] width 79 height 26
